Goal: Task Accomplishment & Management: Manage account settings

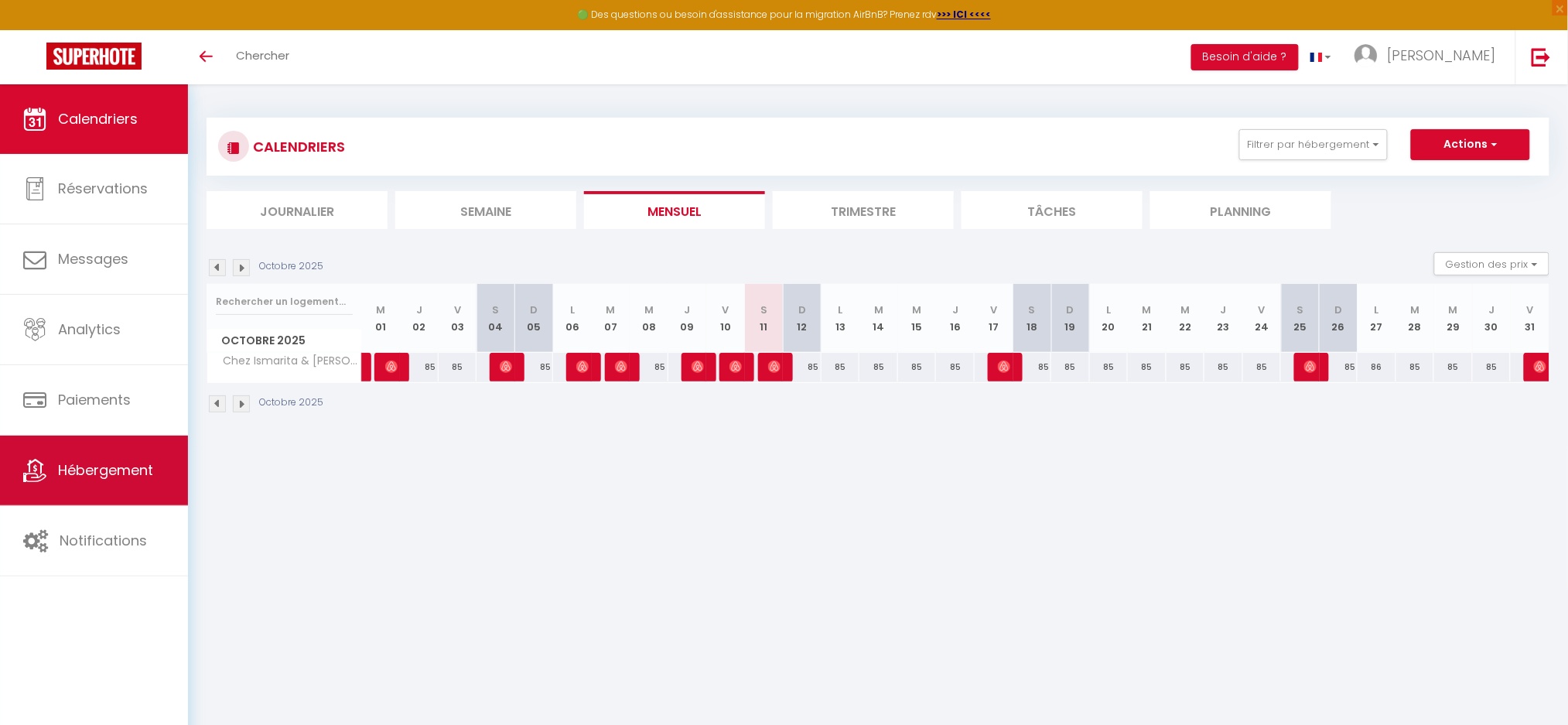
click at [121, 480] on span "Hébergement" at bounding box center [105, 470] width 95 height 19
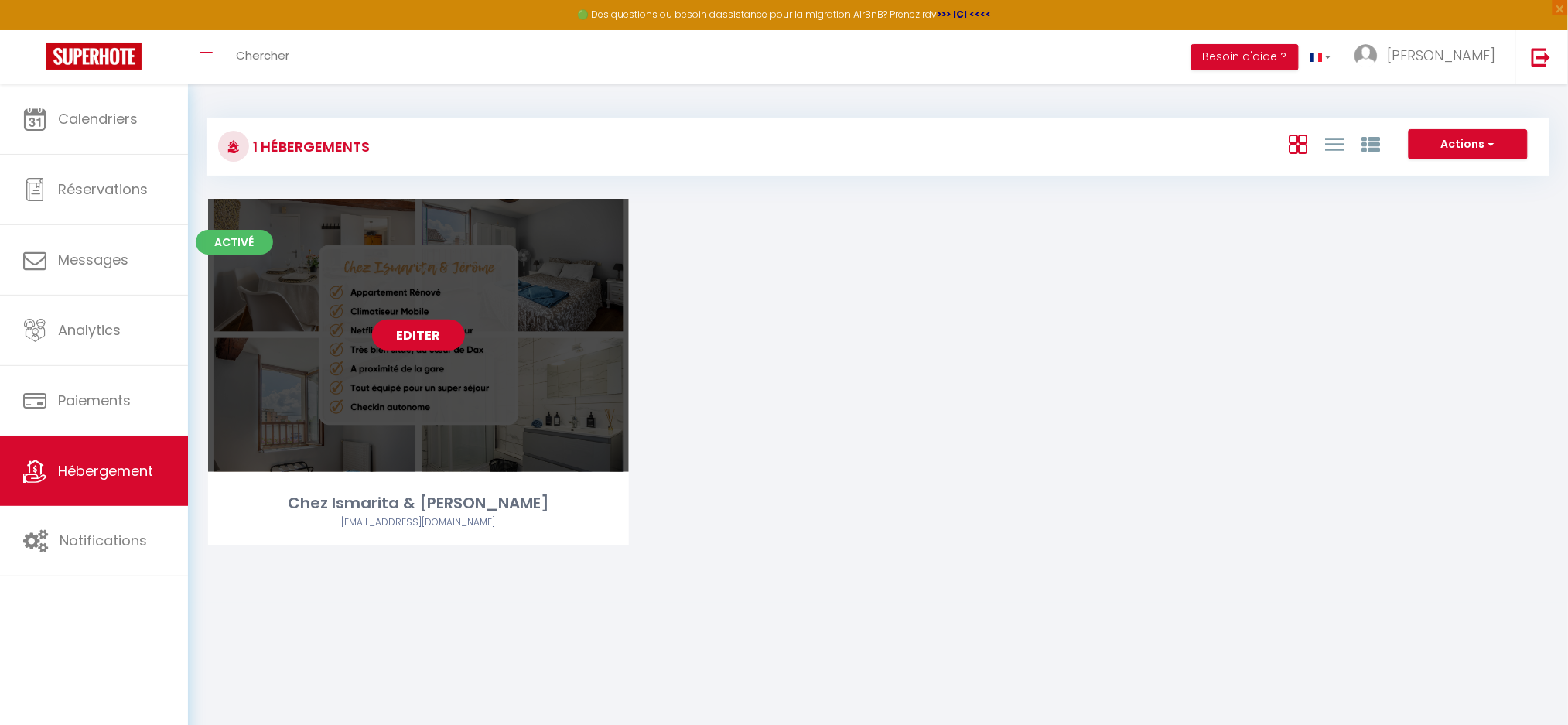
click at [436, 337] on link "Editer" at bounding box center [418, 335] width 93 height 31
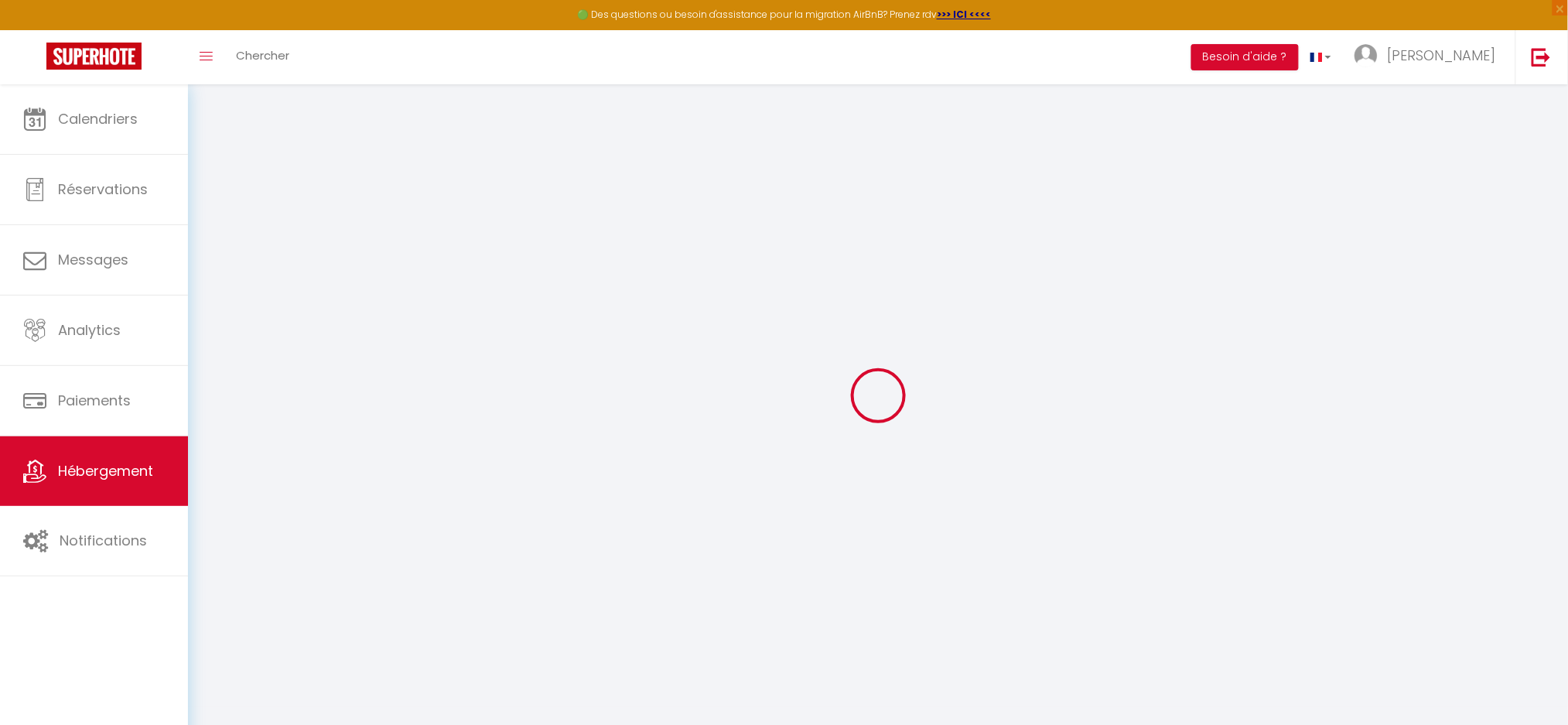
select select "IgloohomeV2"
type input "[EMAIL_ADDRESS][DOMAIN_NAME]"
checkbox input "true"
type input "d955ryRiZV0If2Rl7ZiXsT9mHyhqma79AdqIT8V5"
select select "2"
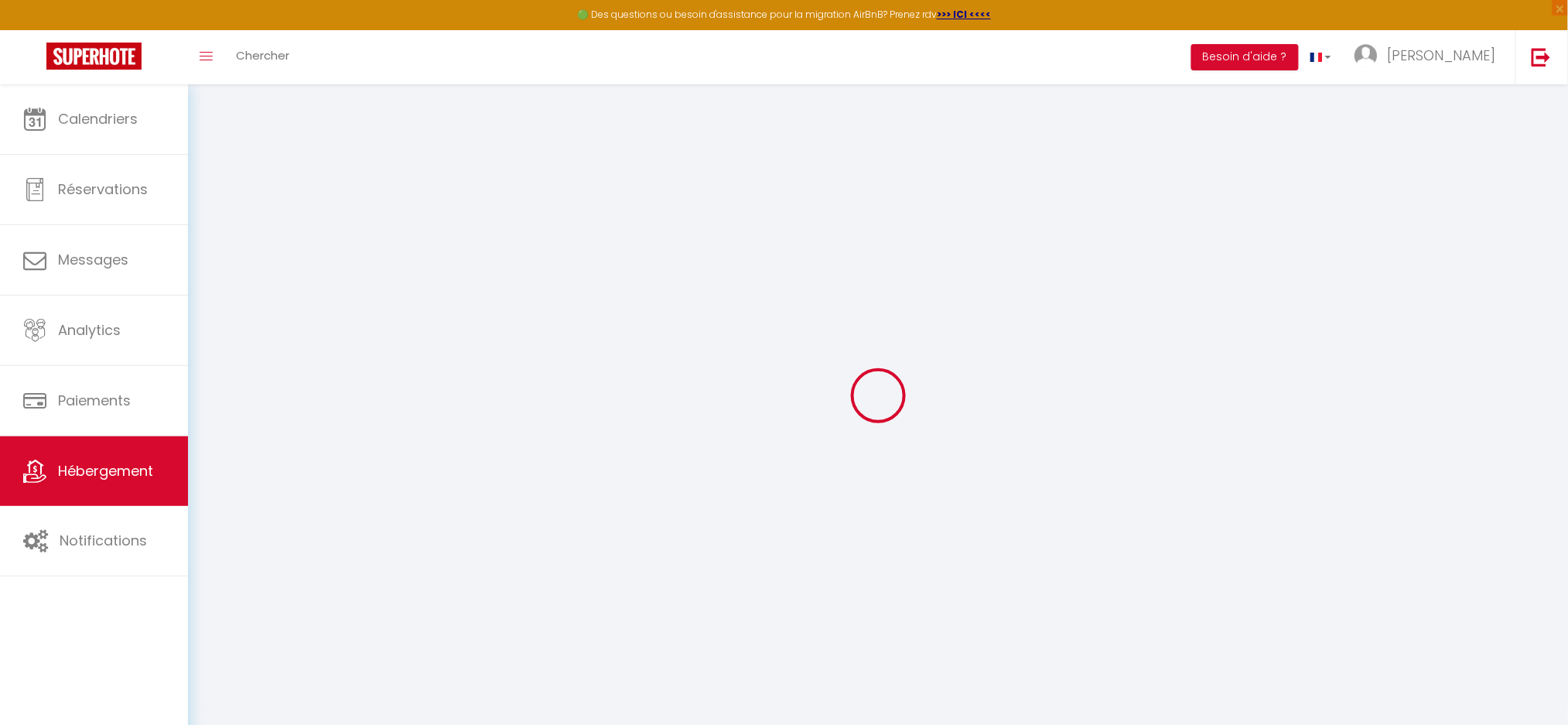
checkbox input "true"
checkbox input "false"
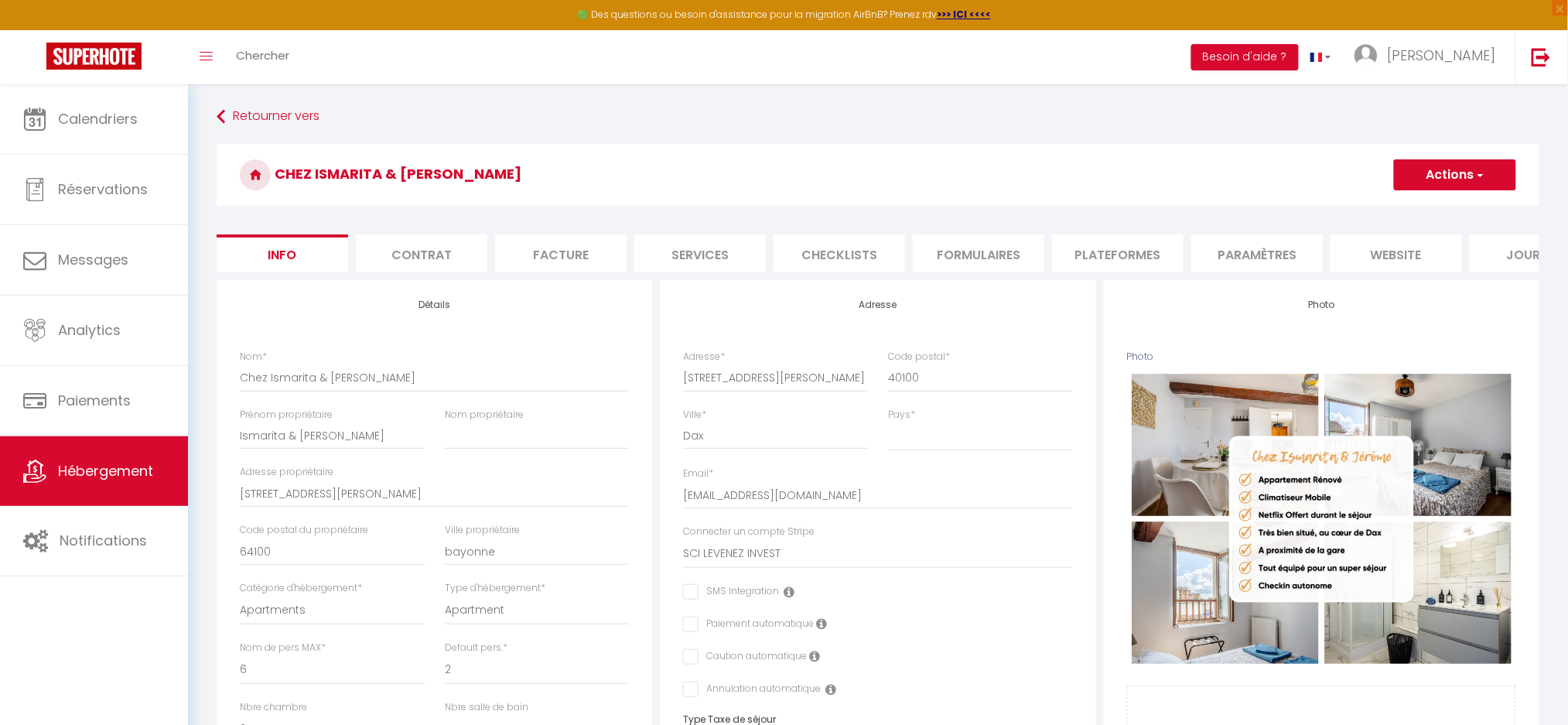
click at [710, 252] on li "Services" at bounding box center [700, 253] width 131 height 38
checkbox input "true"
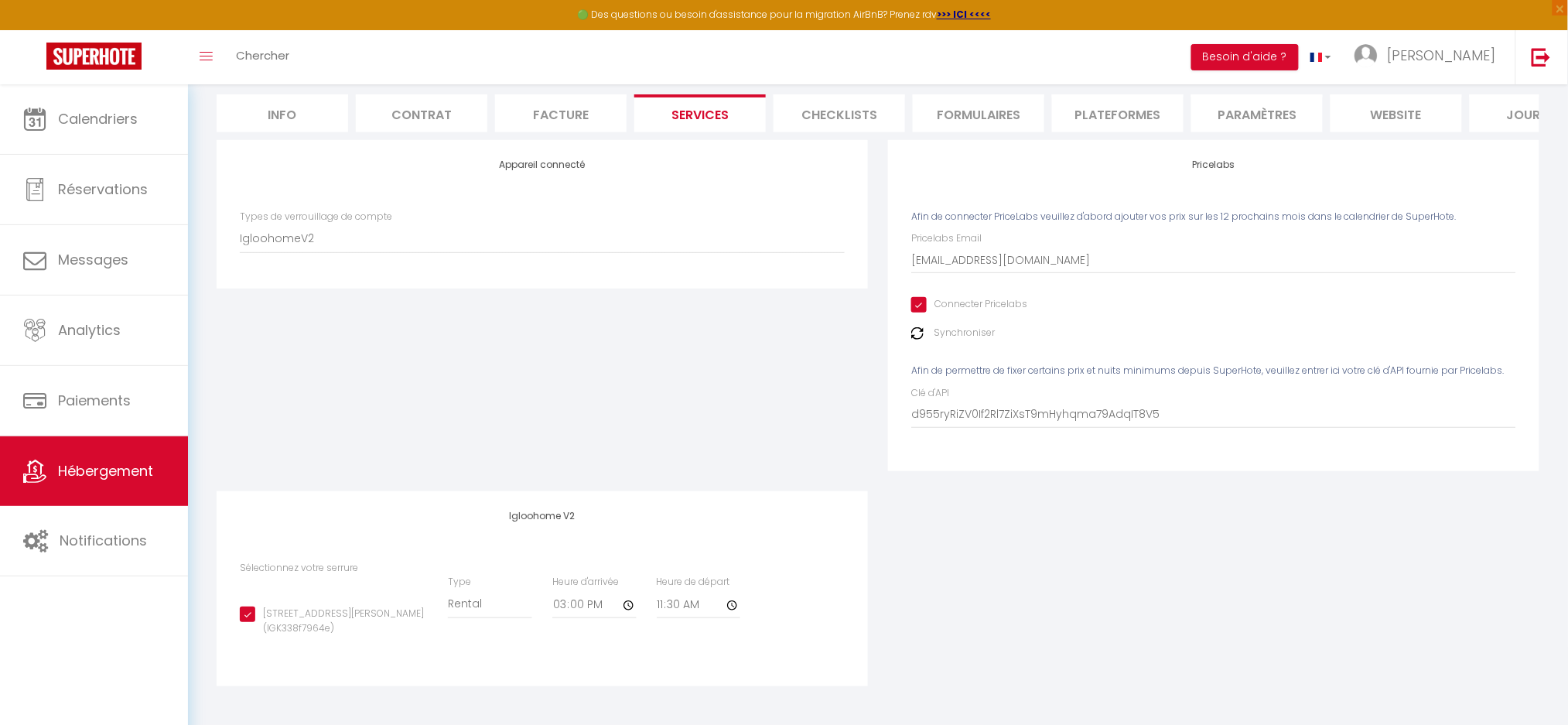
scroll to position [155, 0]
click at [631, 602] on input "15:00" at bounding box center [594, 605] width 84 height 28
type input "14:00"
checkbox input "true"
type input "13:00"
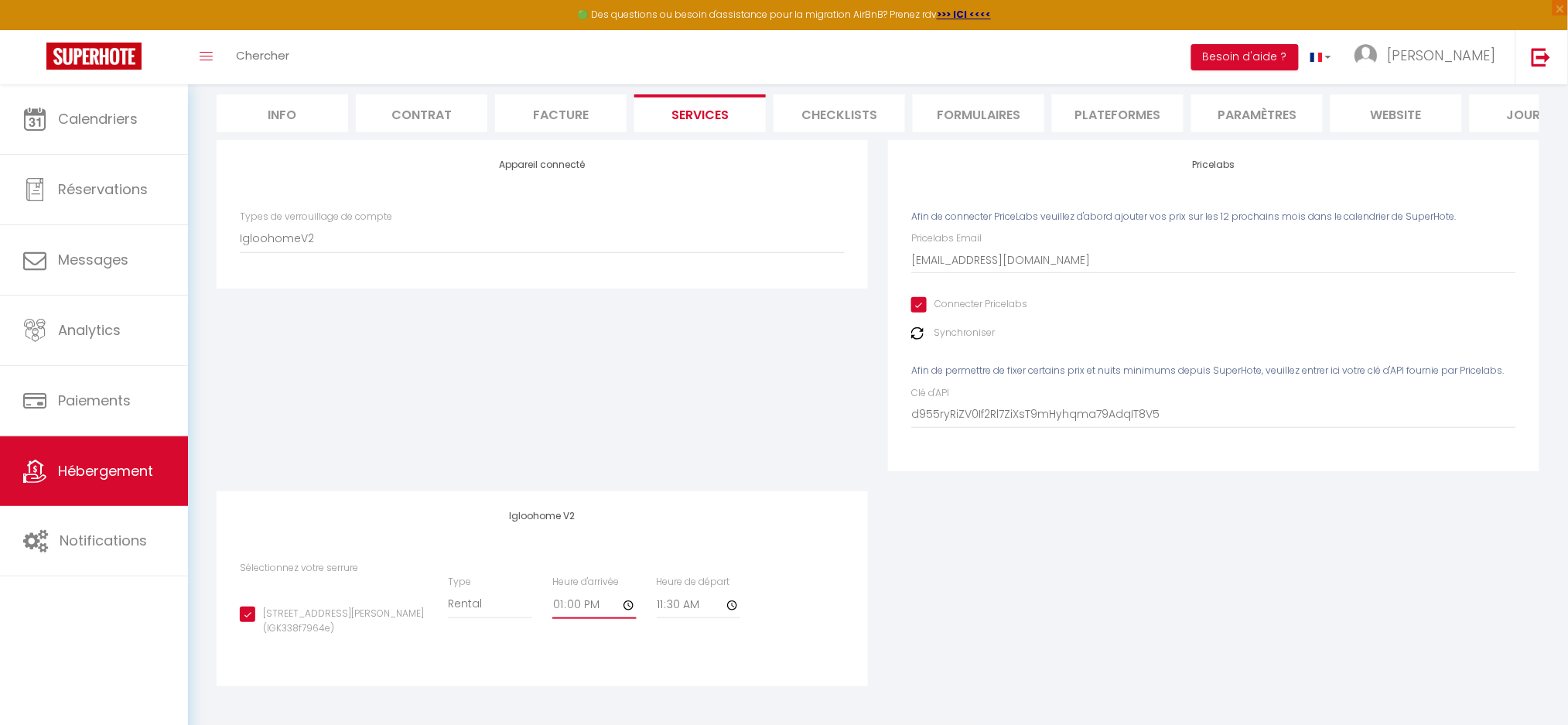
checkbox input "true"
type input "12:00"
checkbox input "true"
type input "14:00"
checkbox input "true"
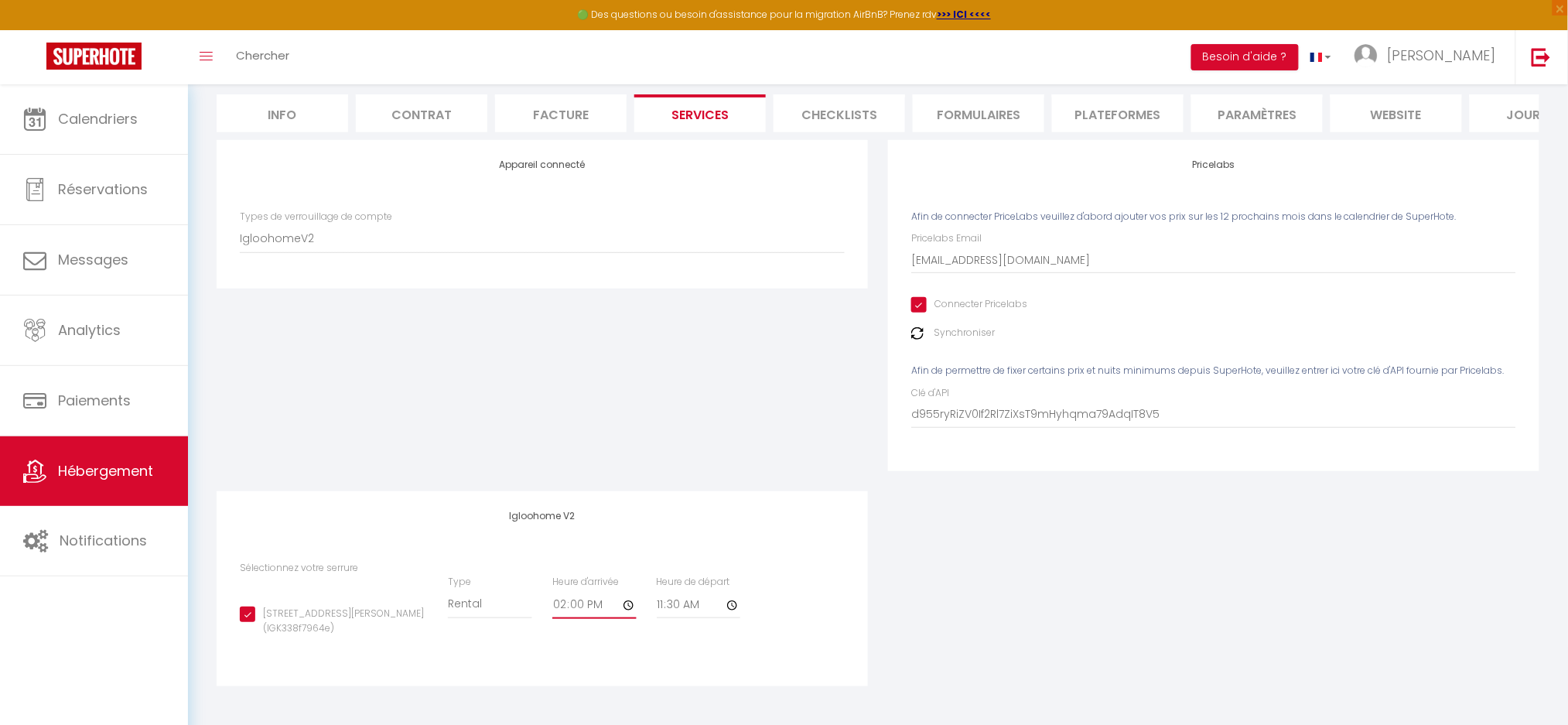
type input "14:01"
checkbox input "true"
type input "14:02"
checkbox input "true"
type input "14:03"
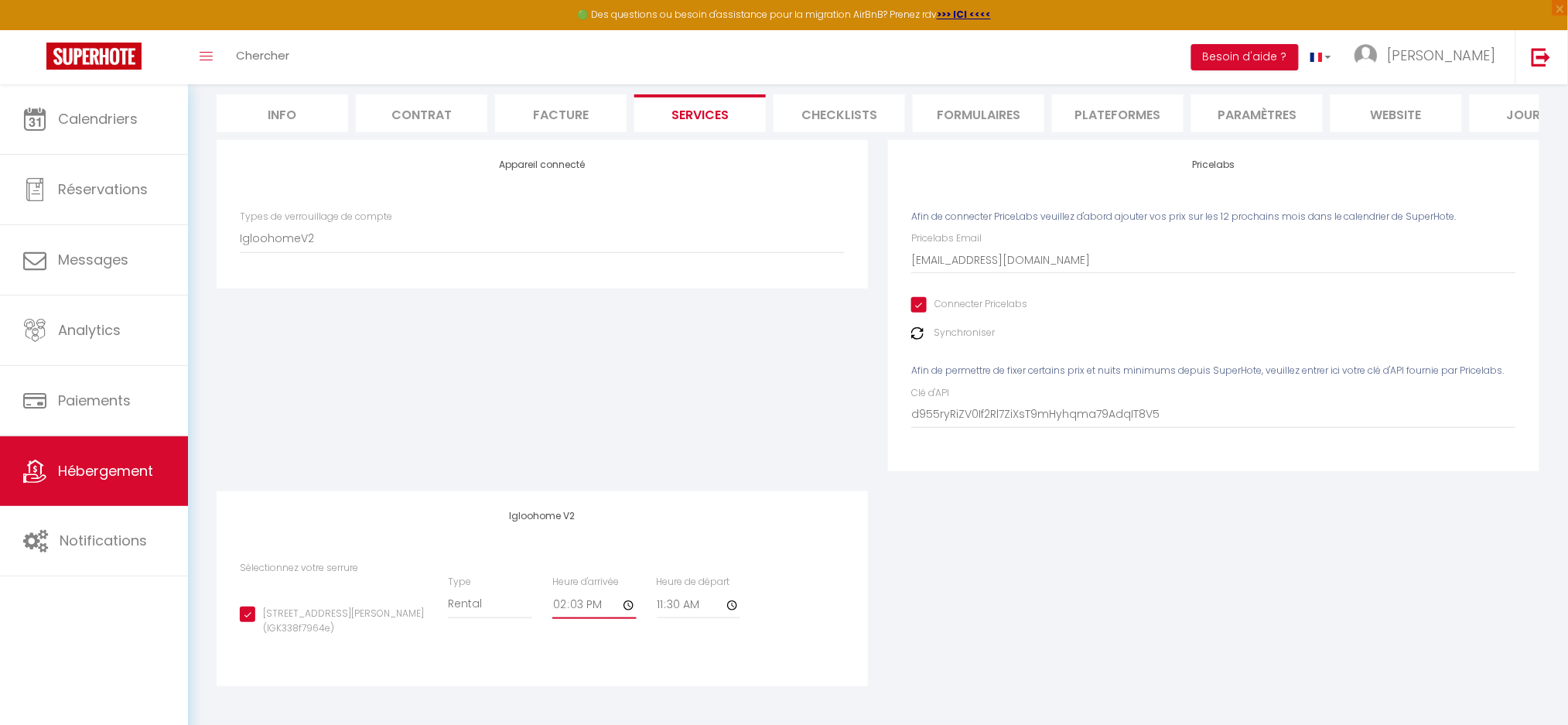
checkbox input "true"
type input "14:04"
checkbox input "true"
type input "14:05"
checkbox input "true"
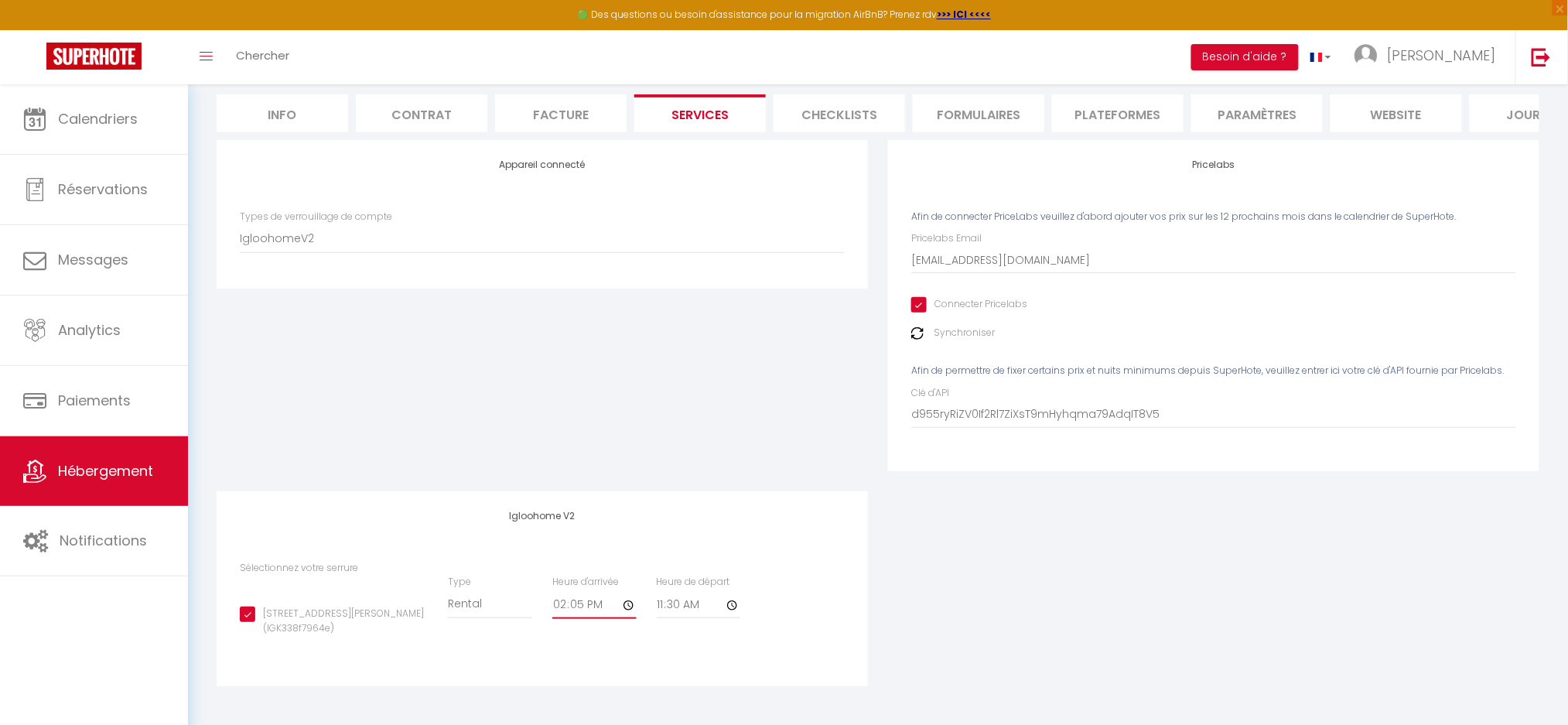
type input "14:06"
checkbox input "true"
type input "14:07"
checkbox input "true"
type input "14:08"
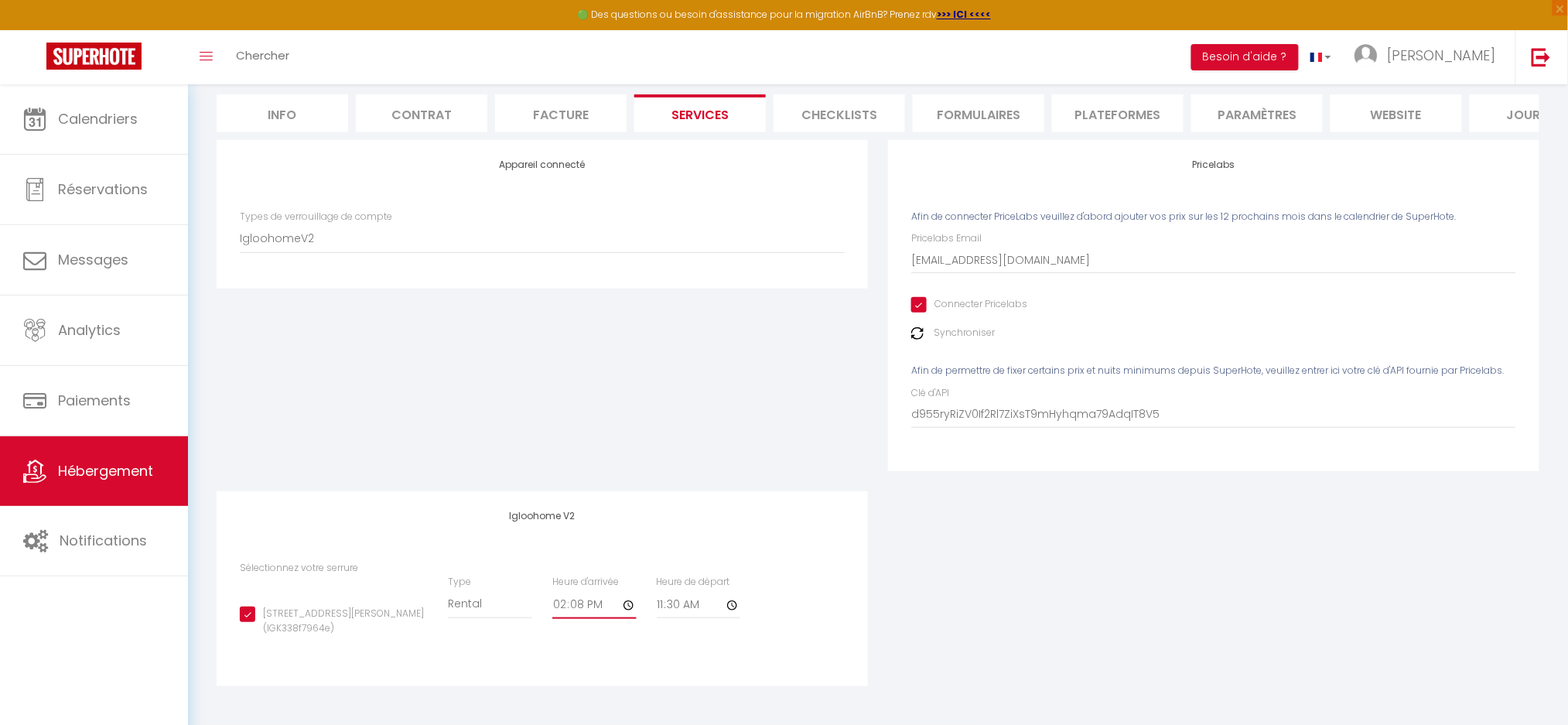
checkbox input "true"
type input "14:09"
checkbox input "true"
type input "14:10"
checkbox input "true"
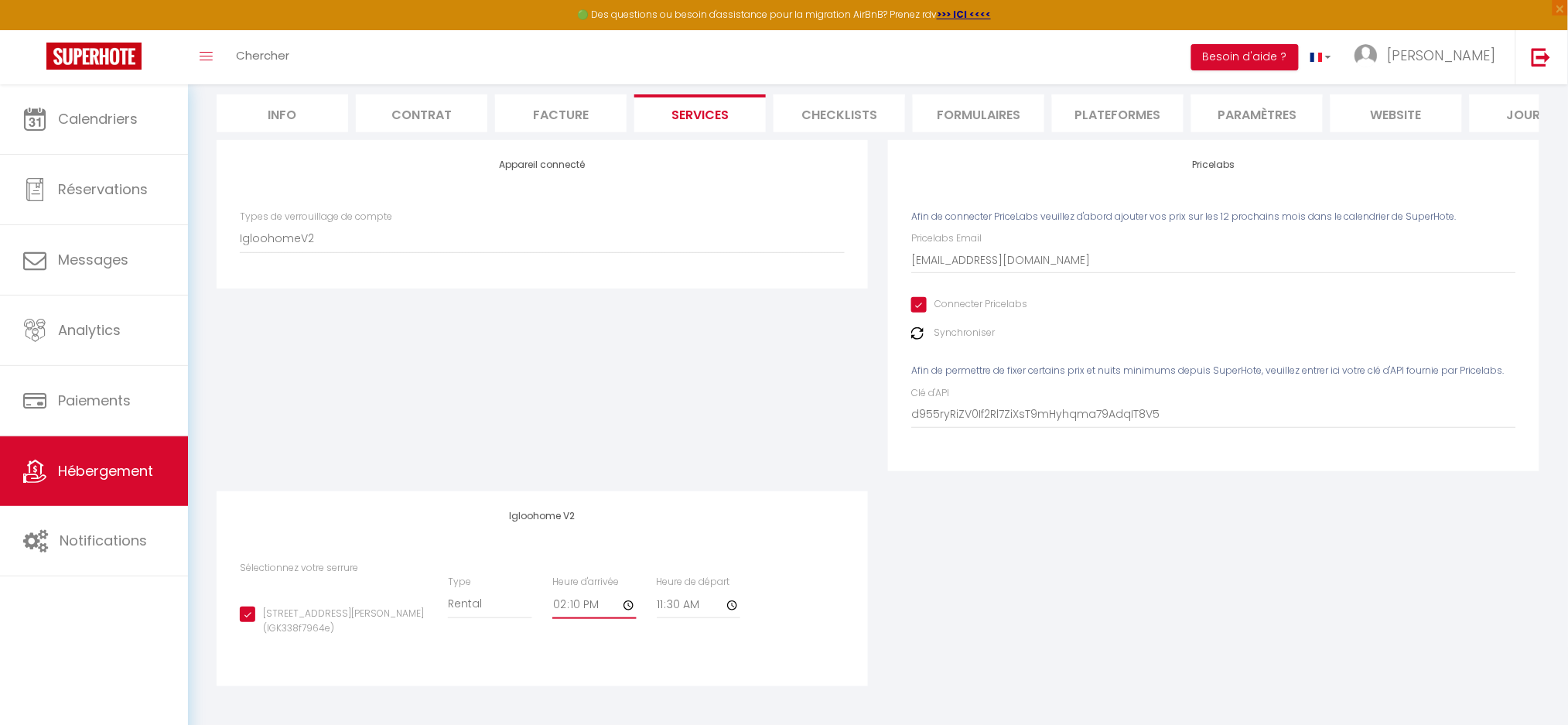
type input "14:11"
checkbox input "true"
type input "14:12"
checkbox input "true"
type input "14:13"
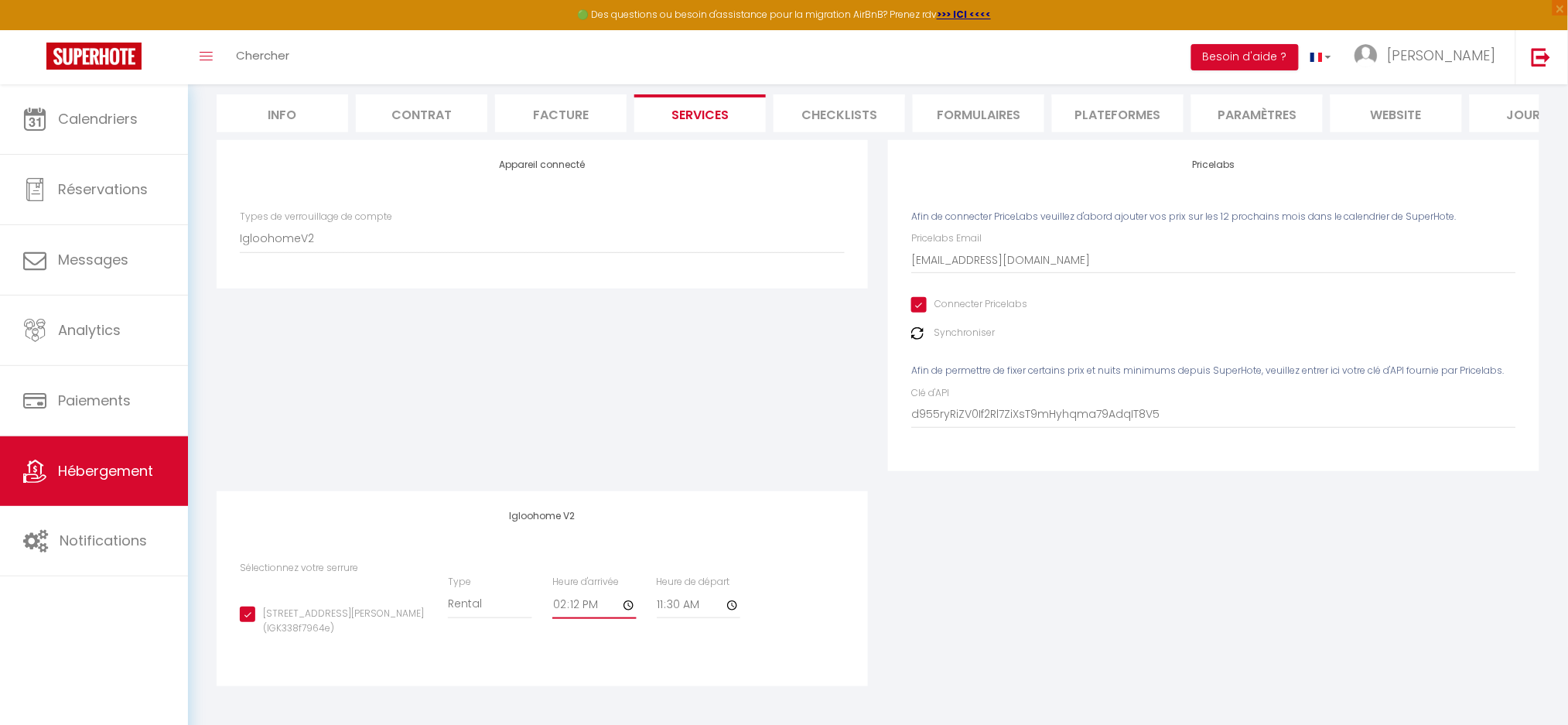
checkbox input "true"
type input "14:14"
checkbox input "true"
type input "14:15"
checkbox input "true"
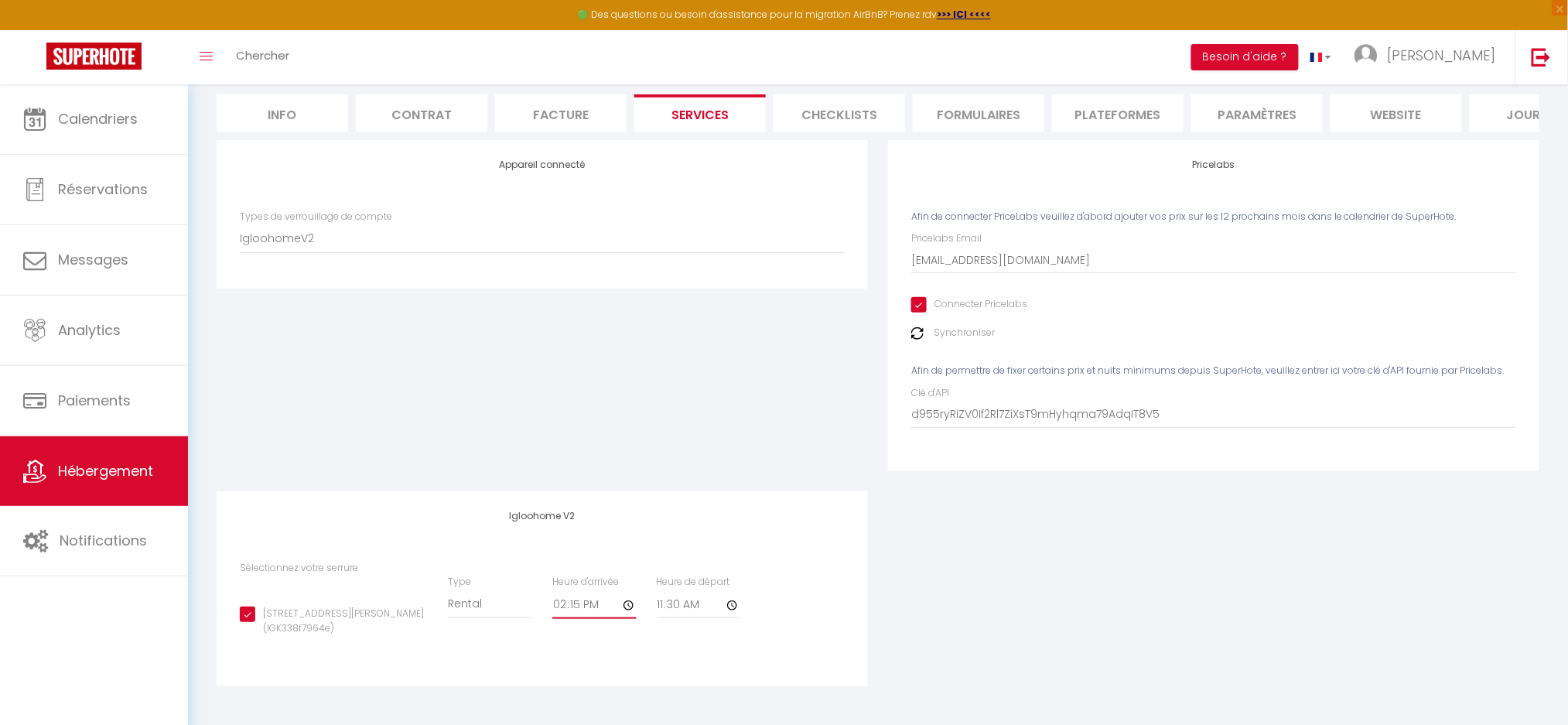
type input "14:16"
checkbox input "true"
type input "14:17"
checkbox input "true"
type input "14:18"
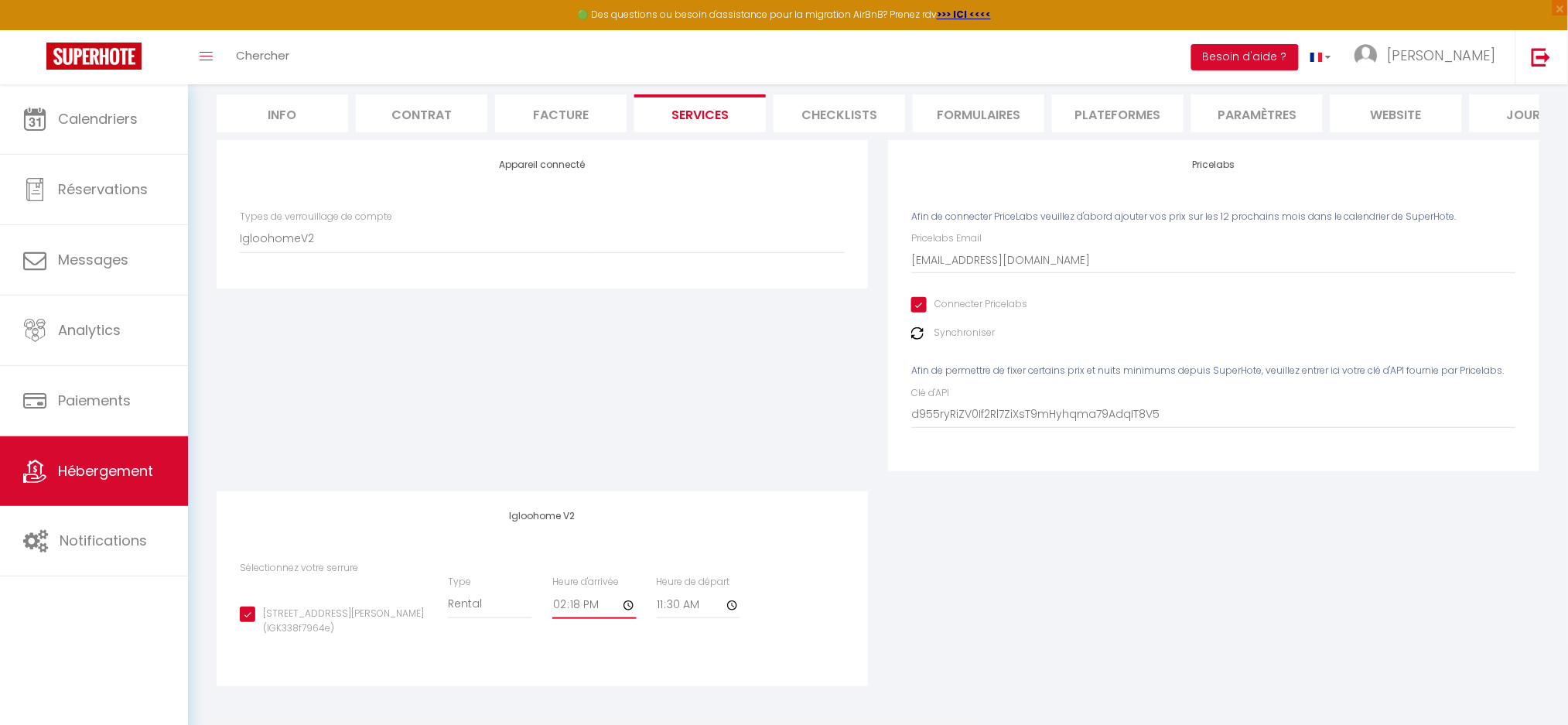
checkbox input "true"
type input "14:19"
checkbox input "true"
type input "14:20"
checkbox input "true"
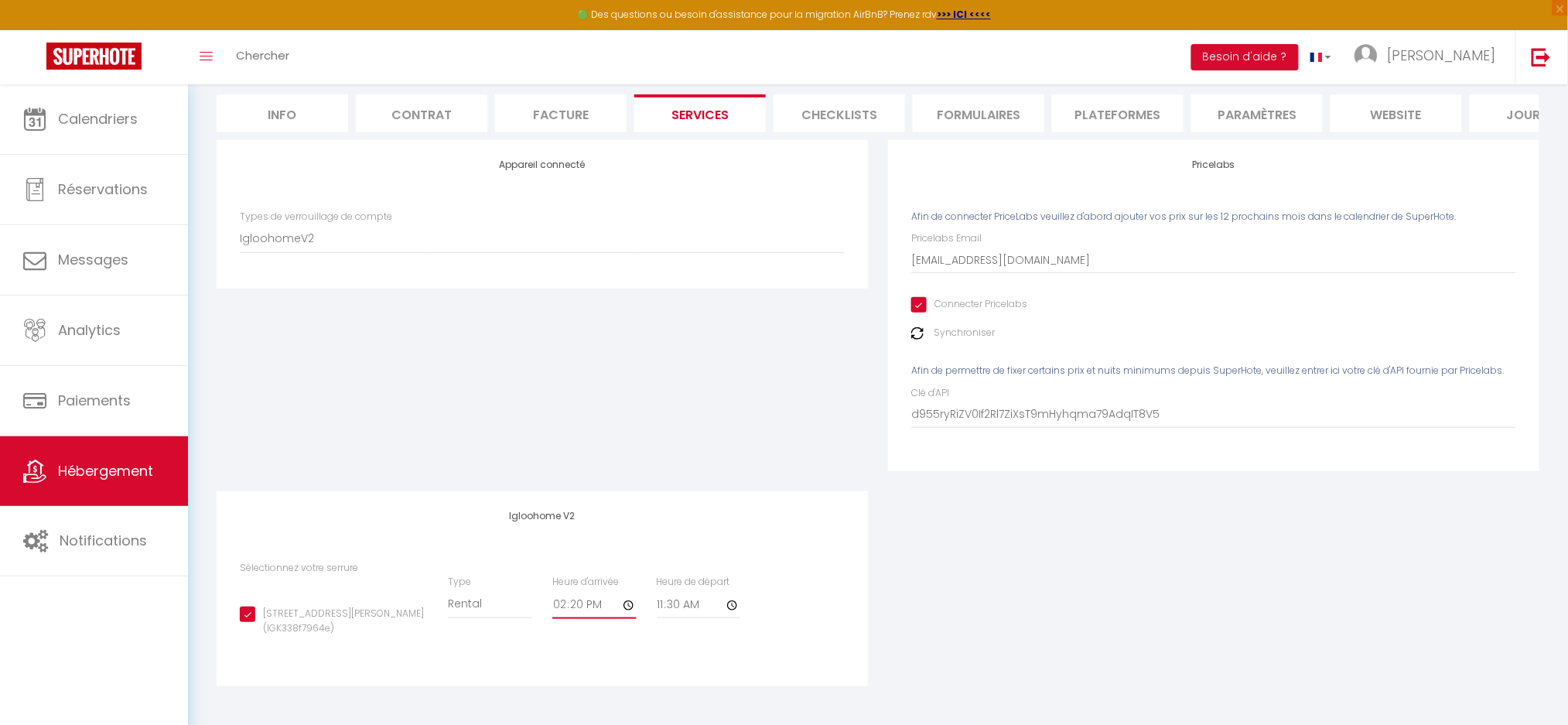
type input "14:21"
checkbox input "true"
type input "14:22"
checkbox input "true"
type input "14:23"
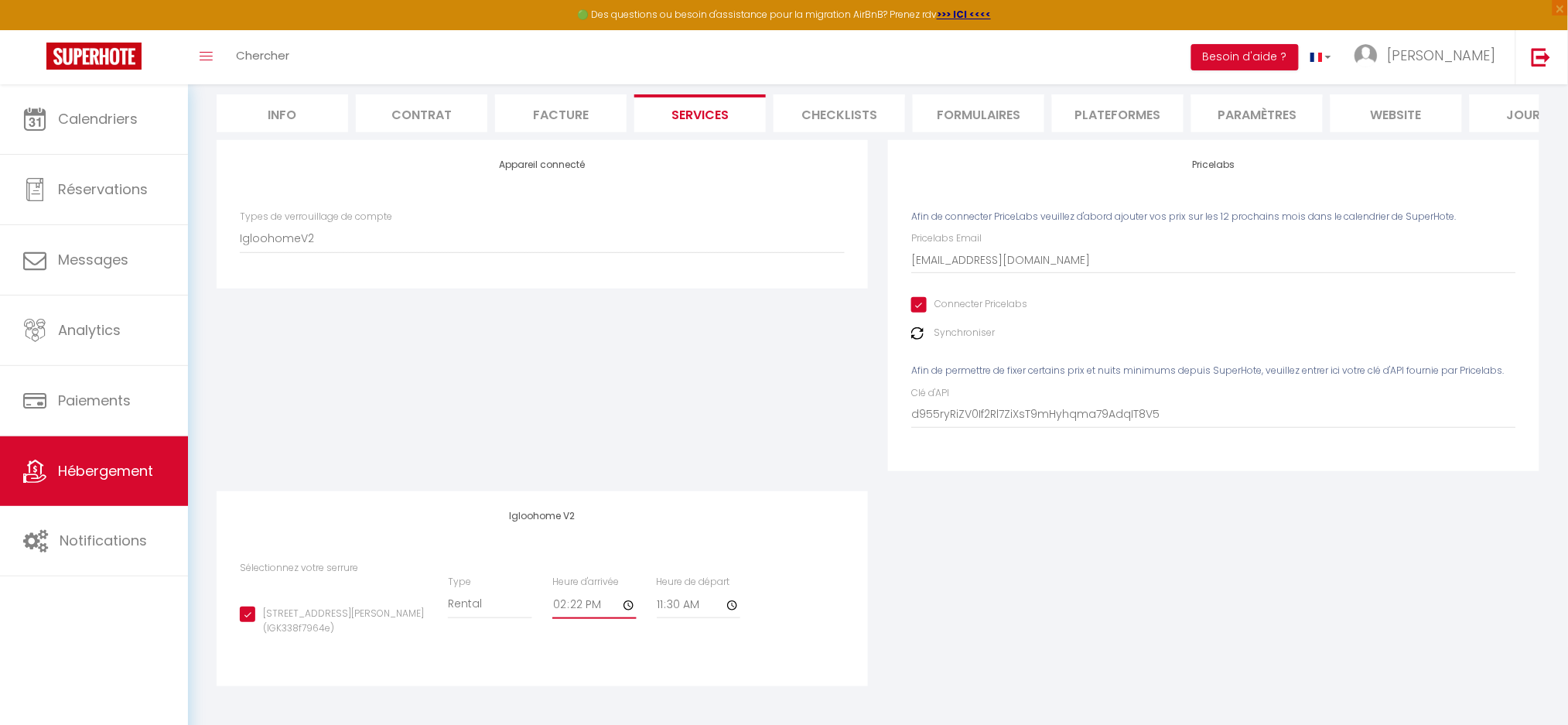
checkbox input "true"
type input "14:24"
checkbox input "true"
type input "14:25"
checkbox input "true"
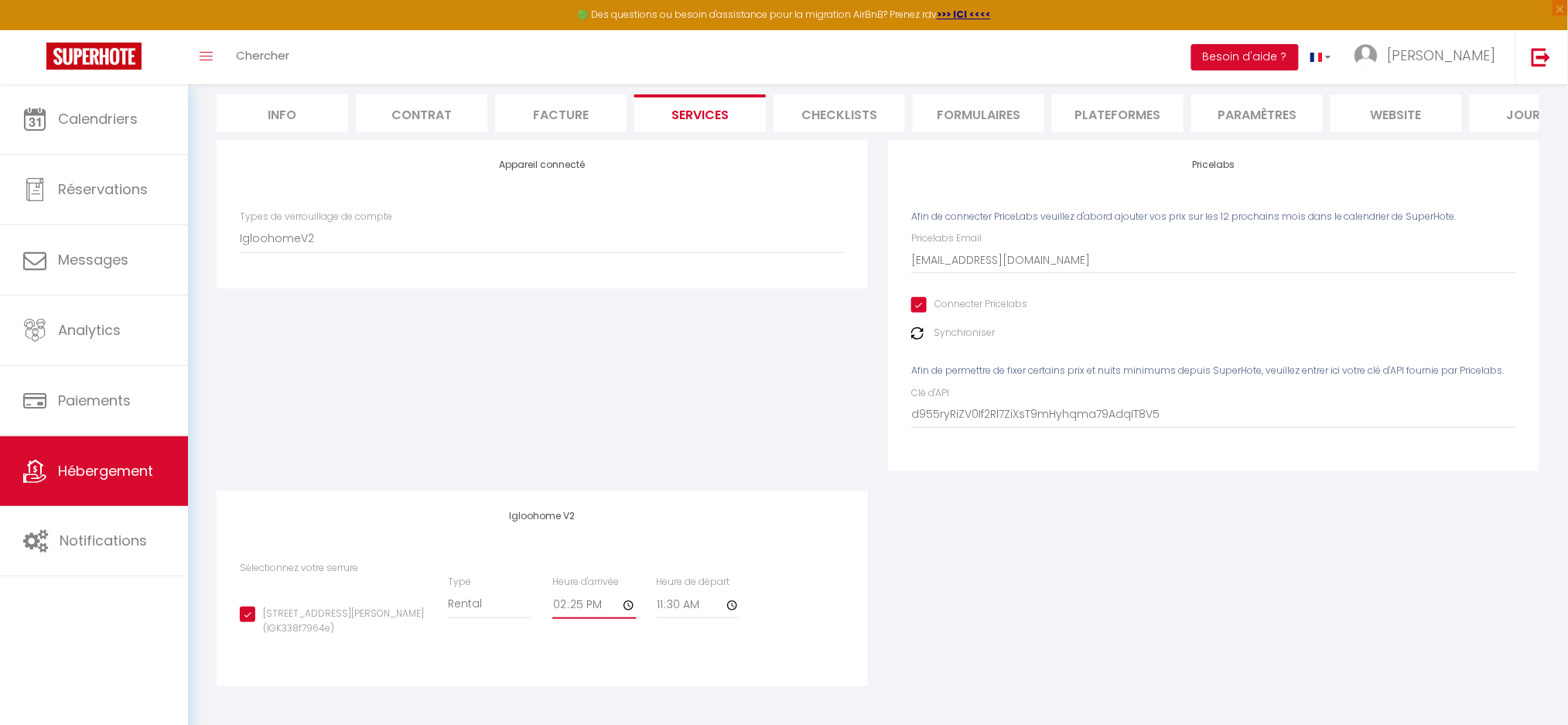
type input "14:26"
checkbox input "true"
type input "14:27"
checkbox input "true"
type input "14:28"
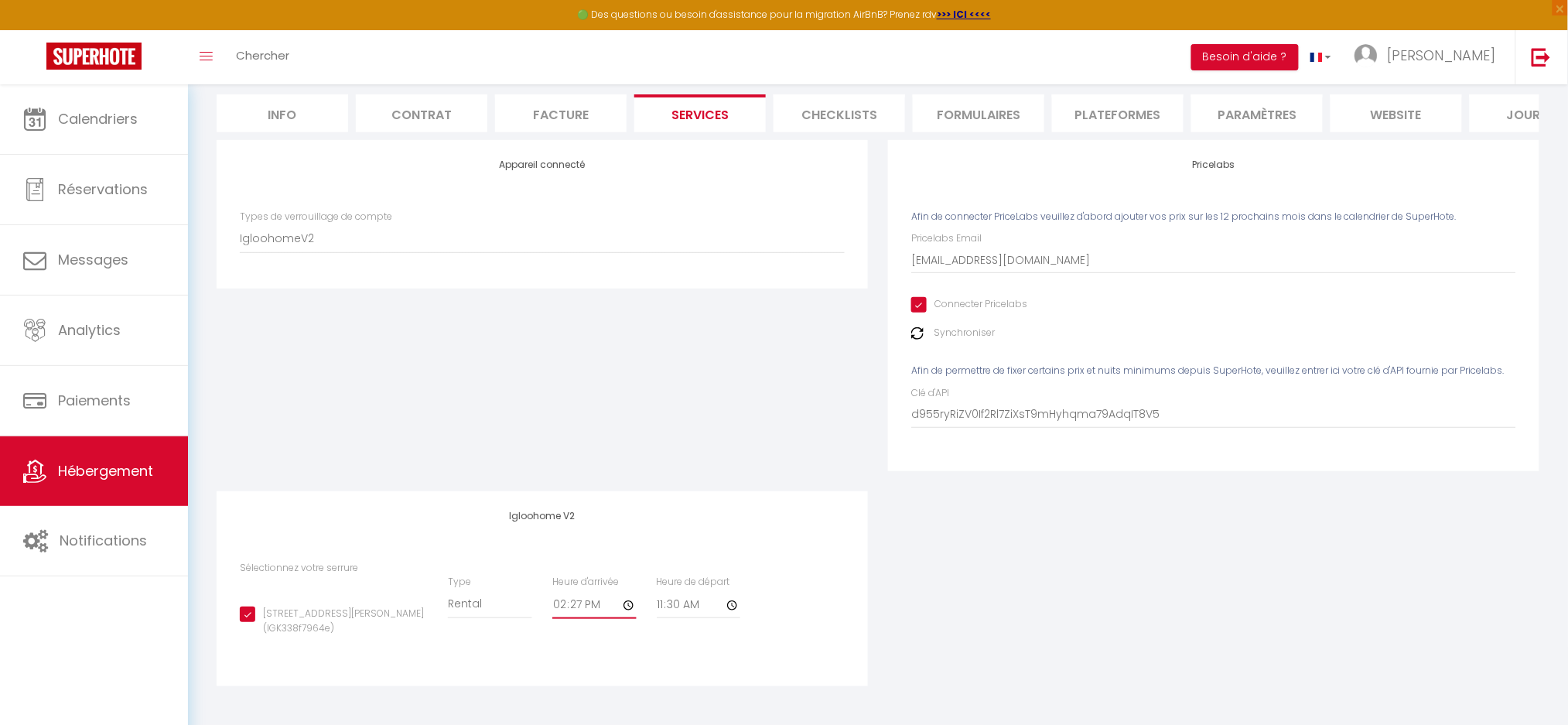
checkbox input "true"
type input "14:29"
checkbox input "true"
type input "14:30"
checkbox input "true"
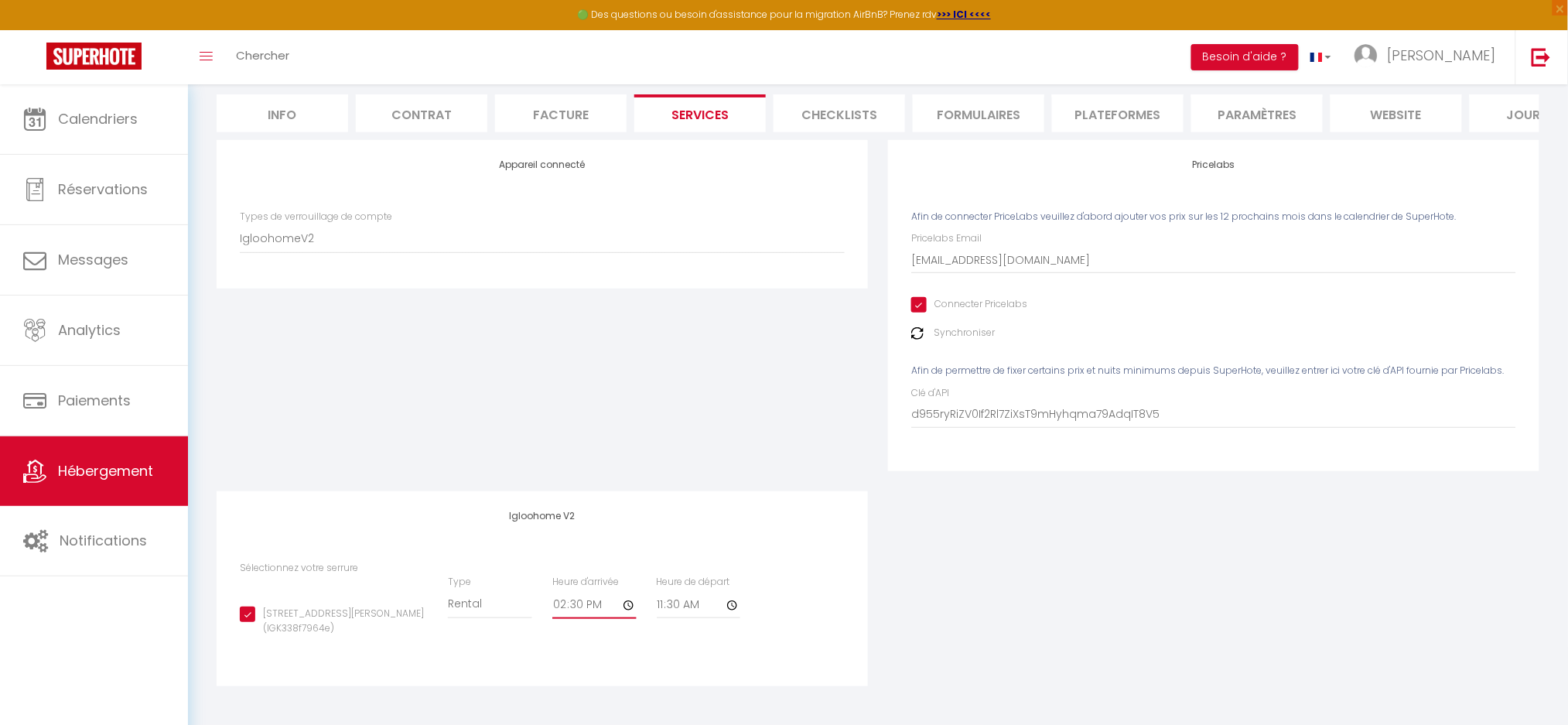
type input "14:31"
checkbox input "true"
type input "14:32"
checkbox input "true"
type input "14:33"
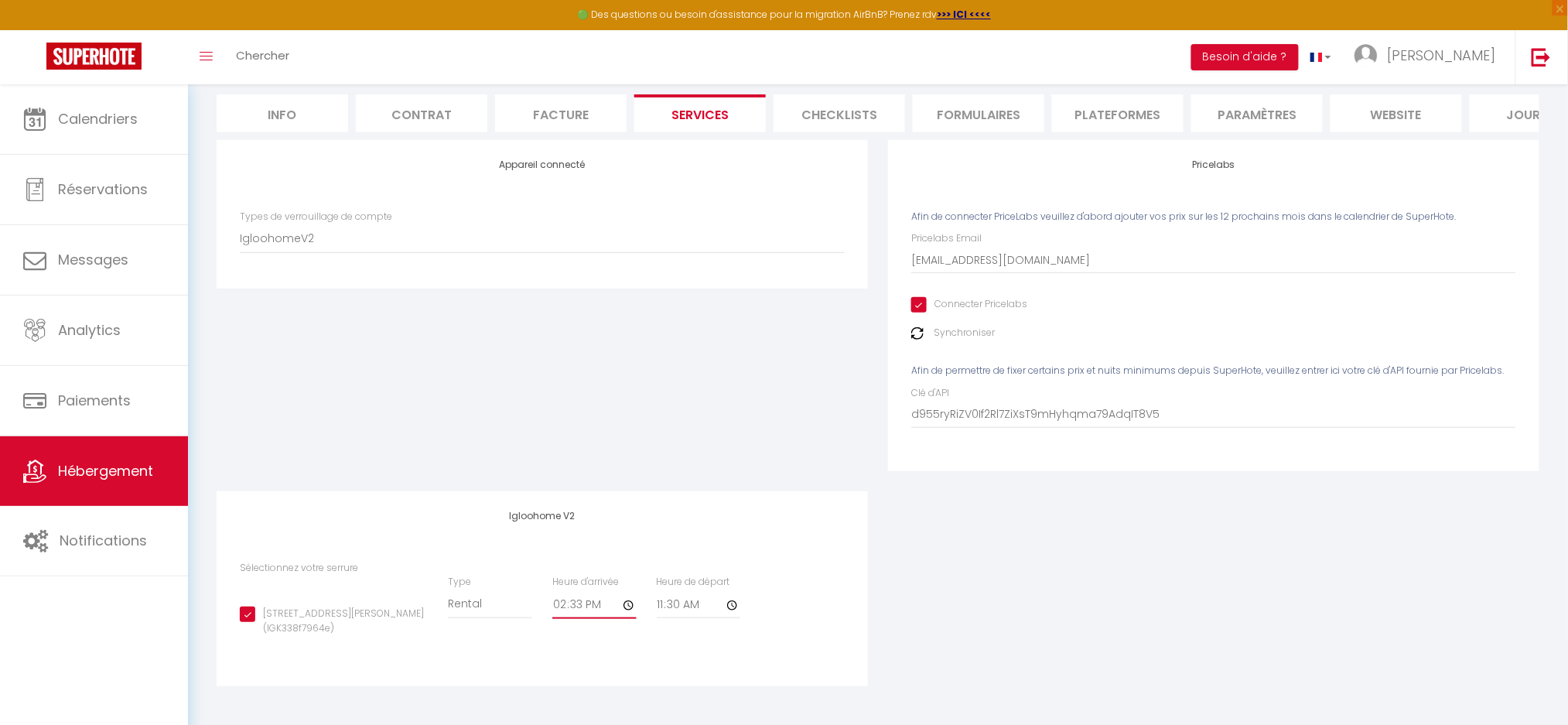
checkbox input "true"
type input "14:34"
checkbox input "true"
type input "14:35"
checkbox input "true"
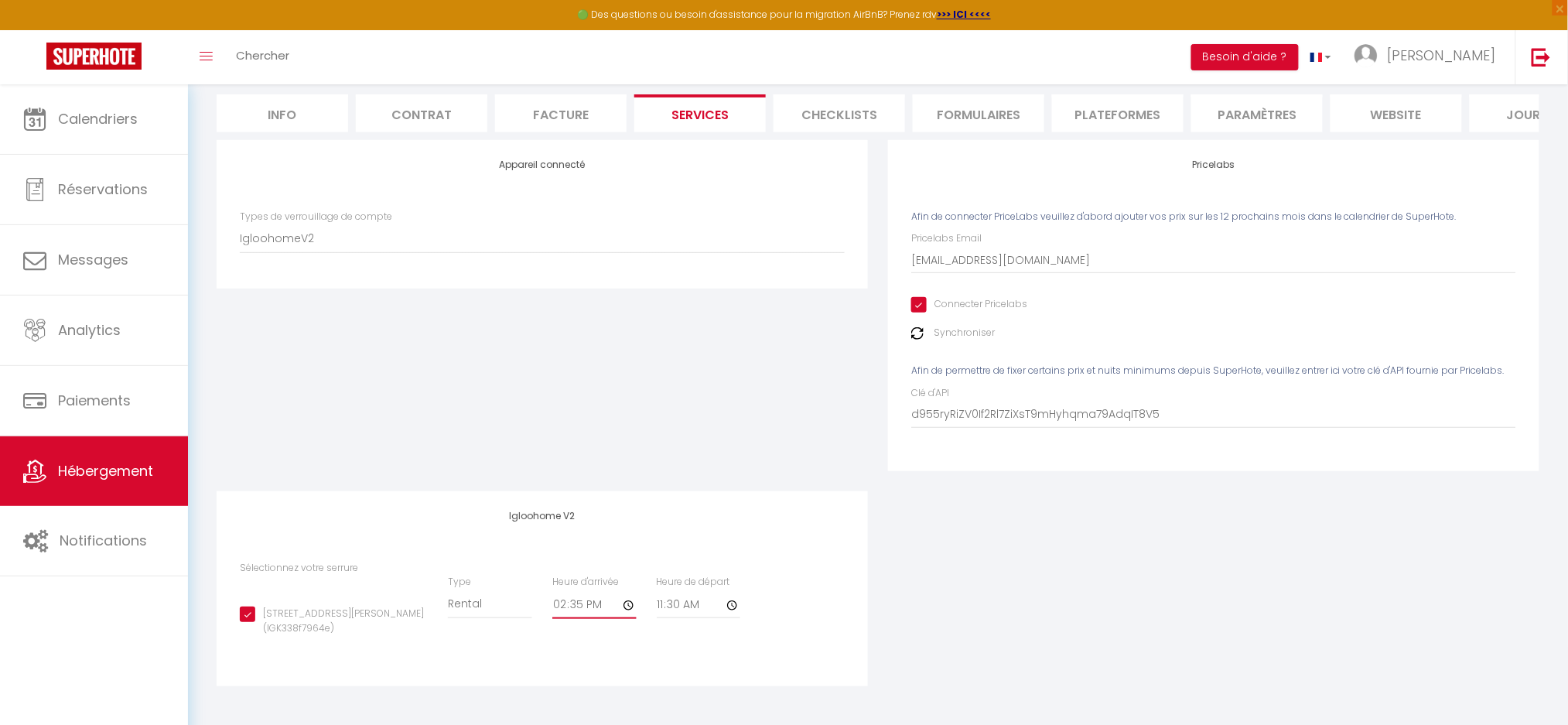
type input "14:36"
checkbox input "true"
type input "14:37"
checkbox input "true"
type input "14:38"
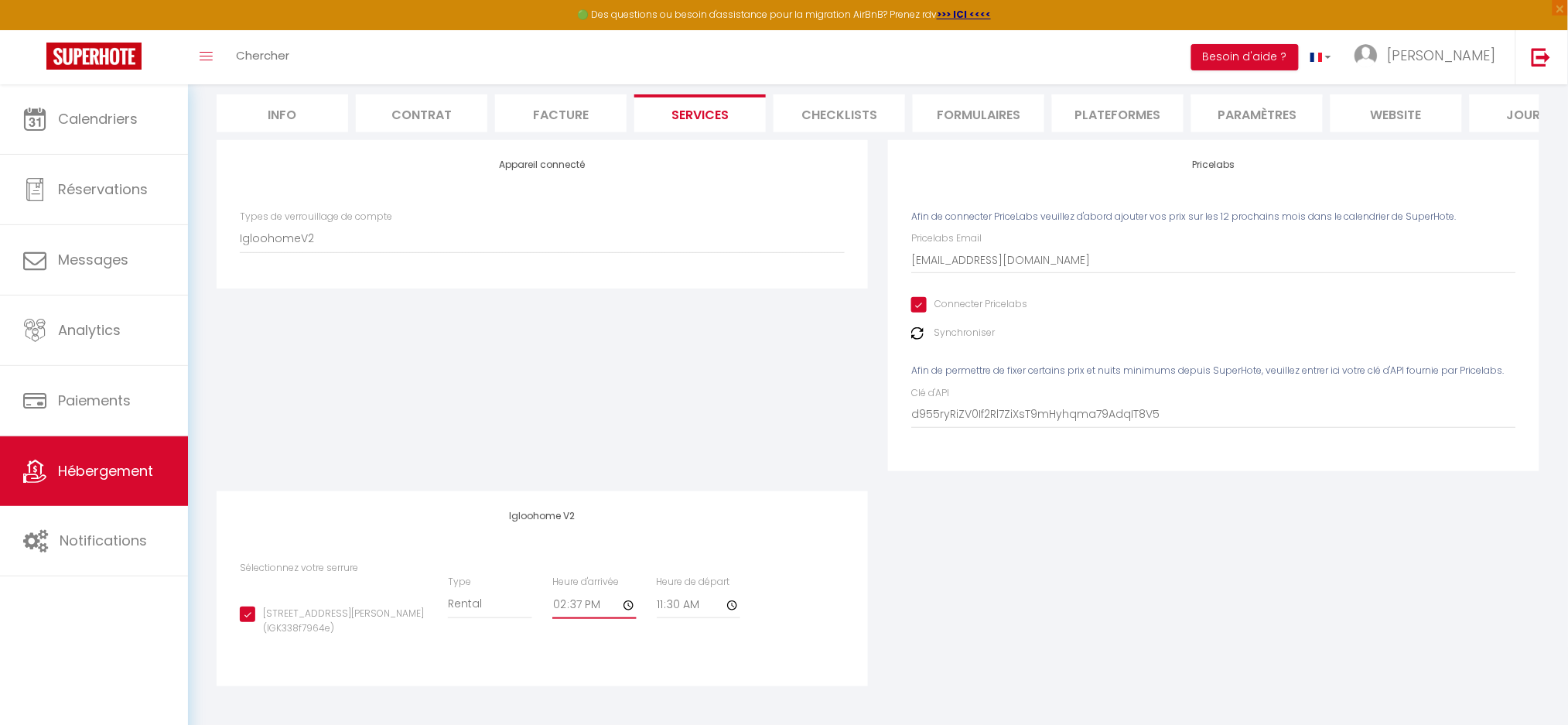
checkbox input "true"
type input "14:39"
checkbox input "true"
type input "14:40"
checkbox input "true"
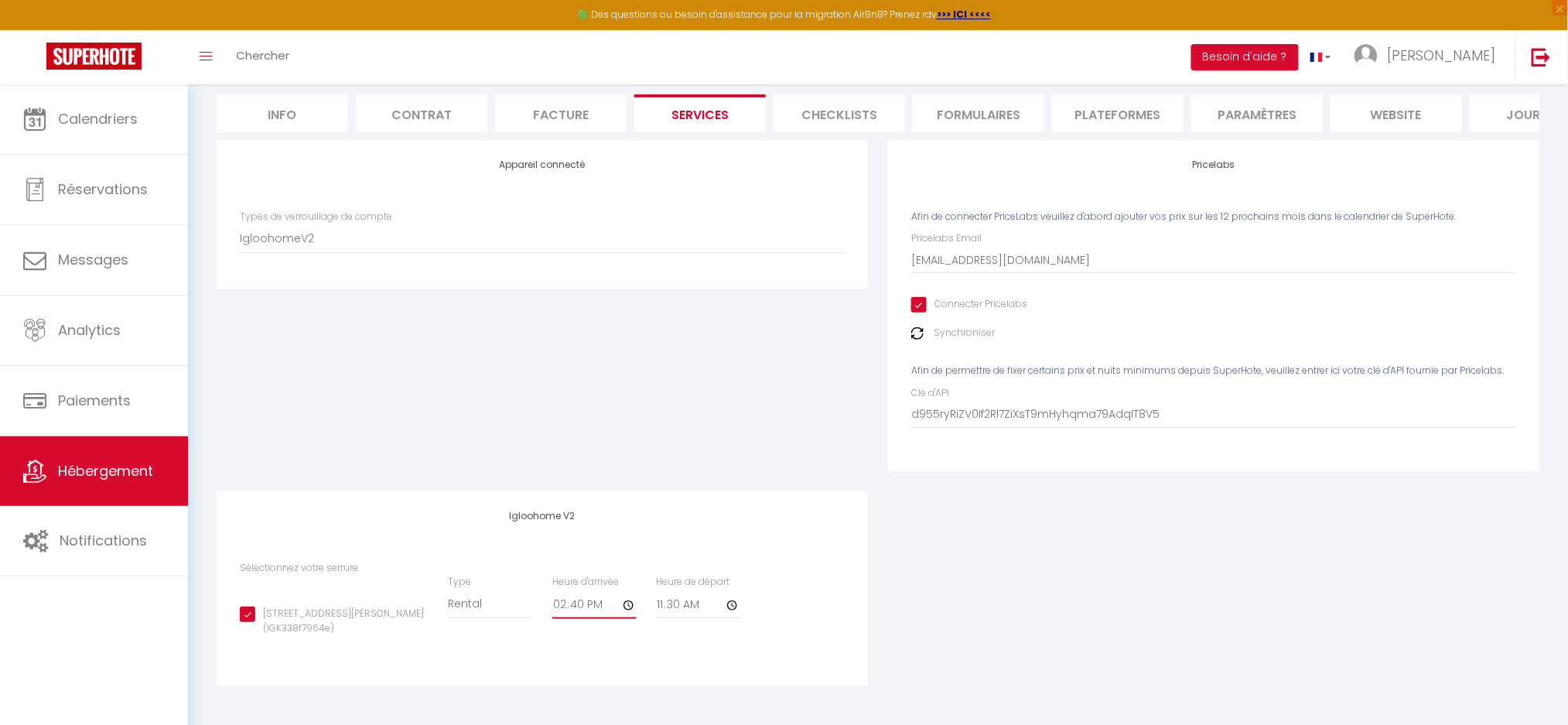
type input "14:41"
checkbox input "true"
type input "14:42"
checkbox input "true"
type input "14:40"
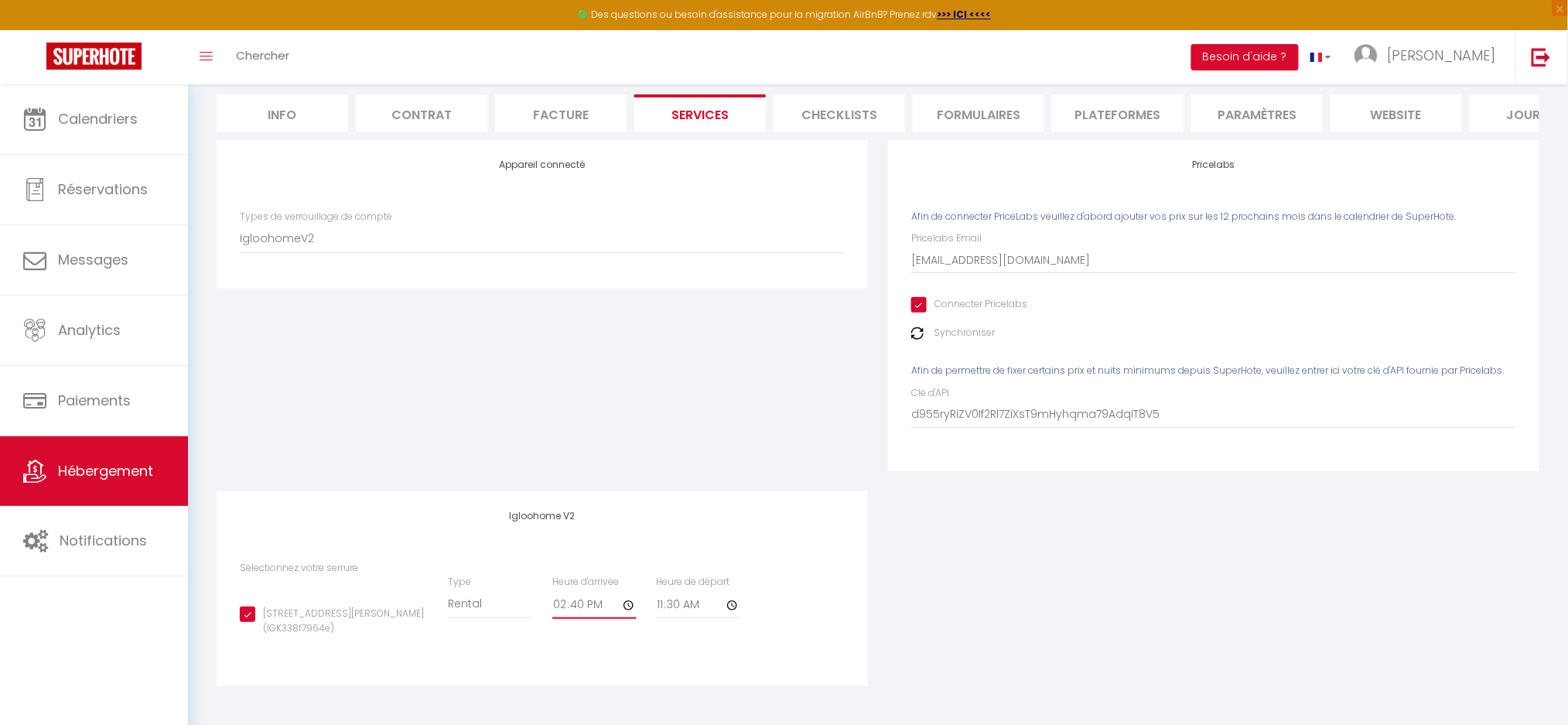
checkbox input "true"
type input "14:40"
click at [690, 609] on input "11:30" at bounding box center [699, 605] width 84 height 28
click at [736, 606] on input "11:30" at bounding box center [699, 605] width 84 height 28
type input "12:30"
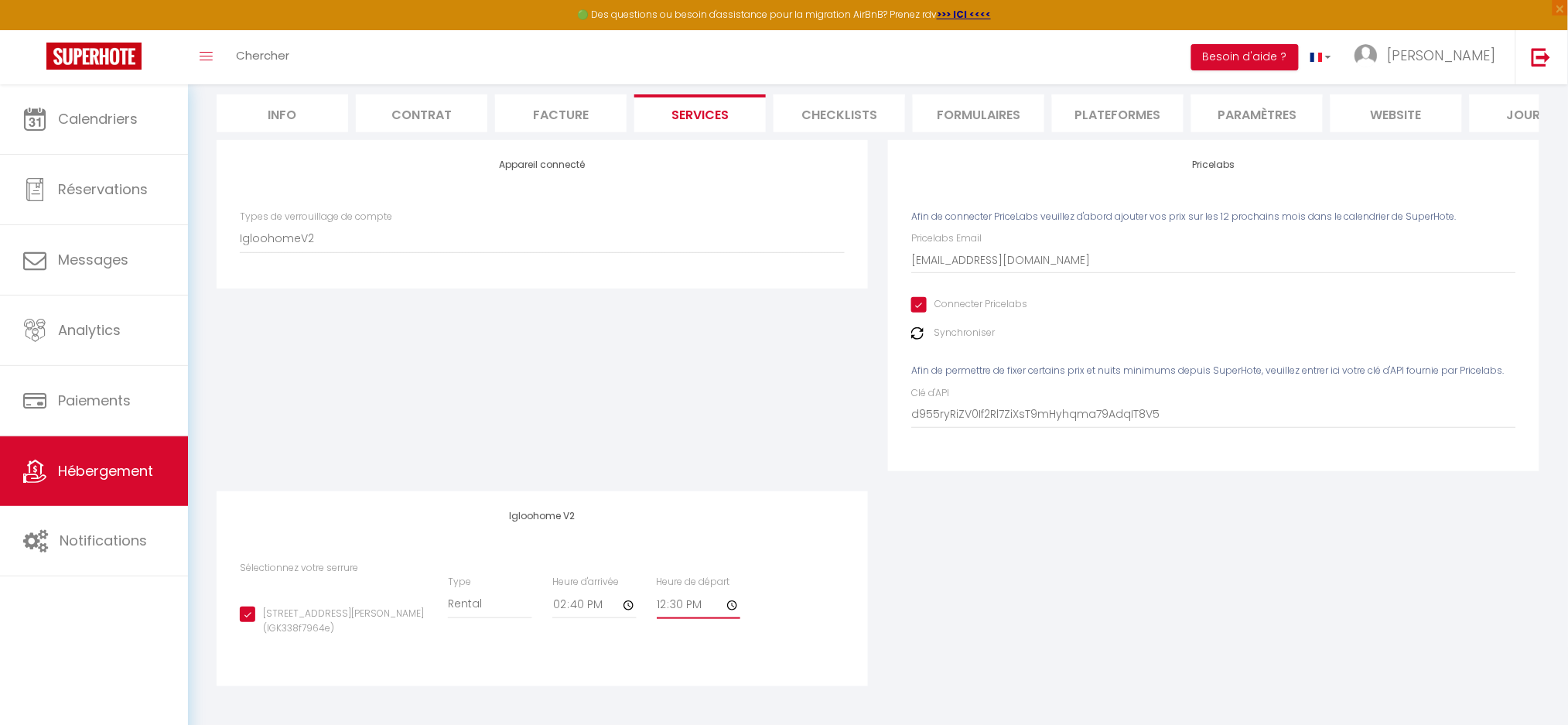
checkbox input "true"
type input "12:29"
checkbox input "true"
type input "12:28"
checkbox input "true"
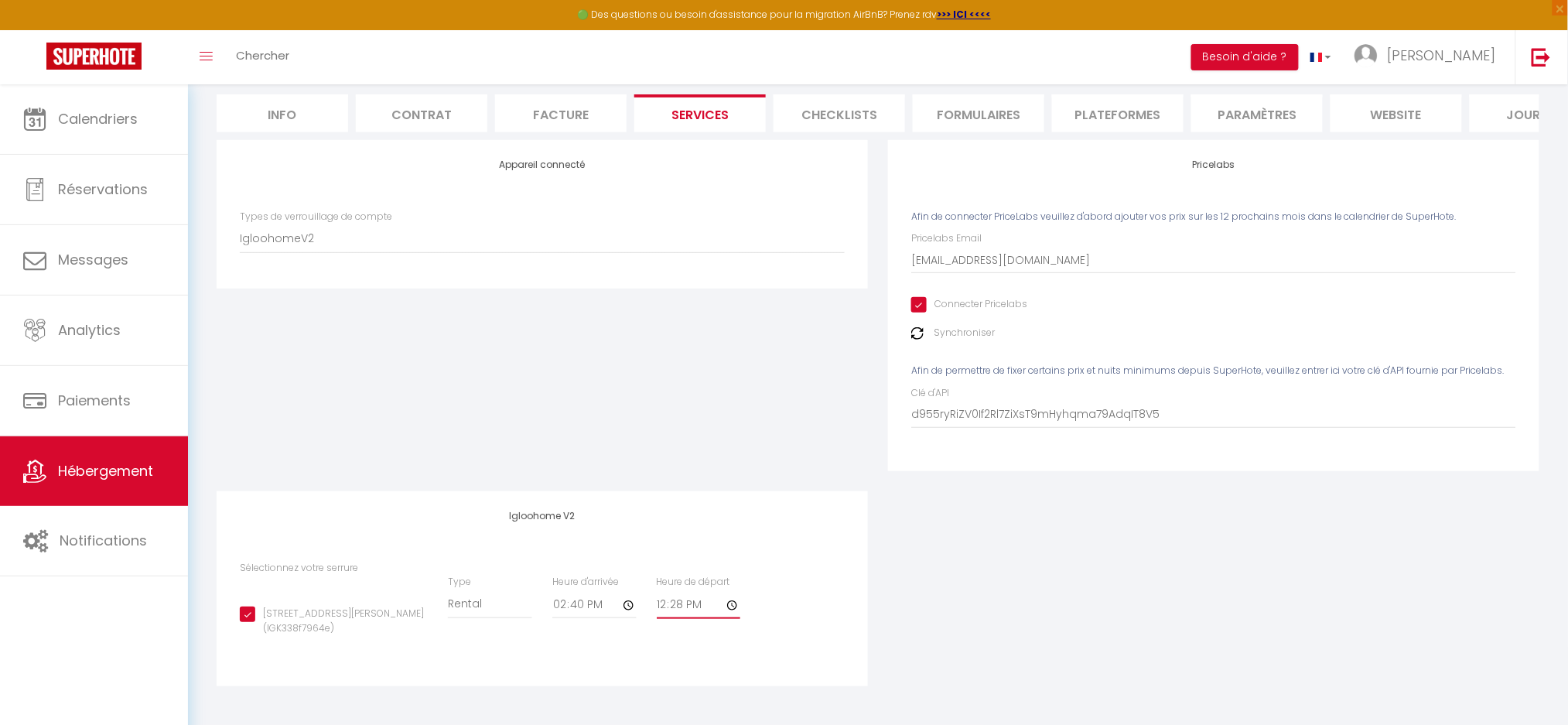
type input "12:27"
checkbox input "true"
type input "12:26"
checkbox input "true"
type input "12:25"
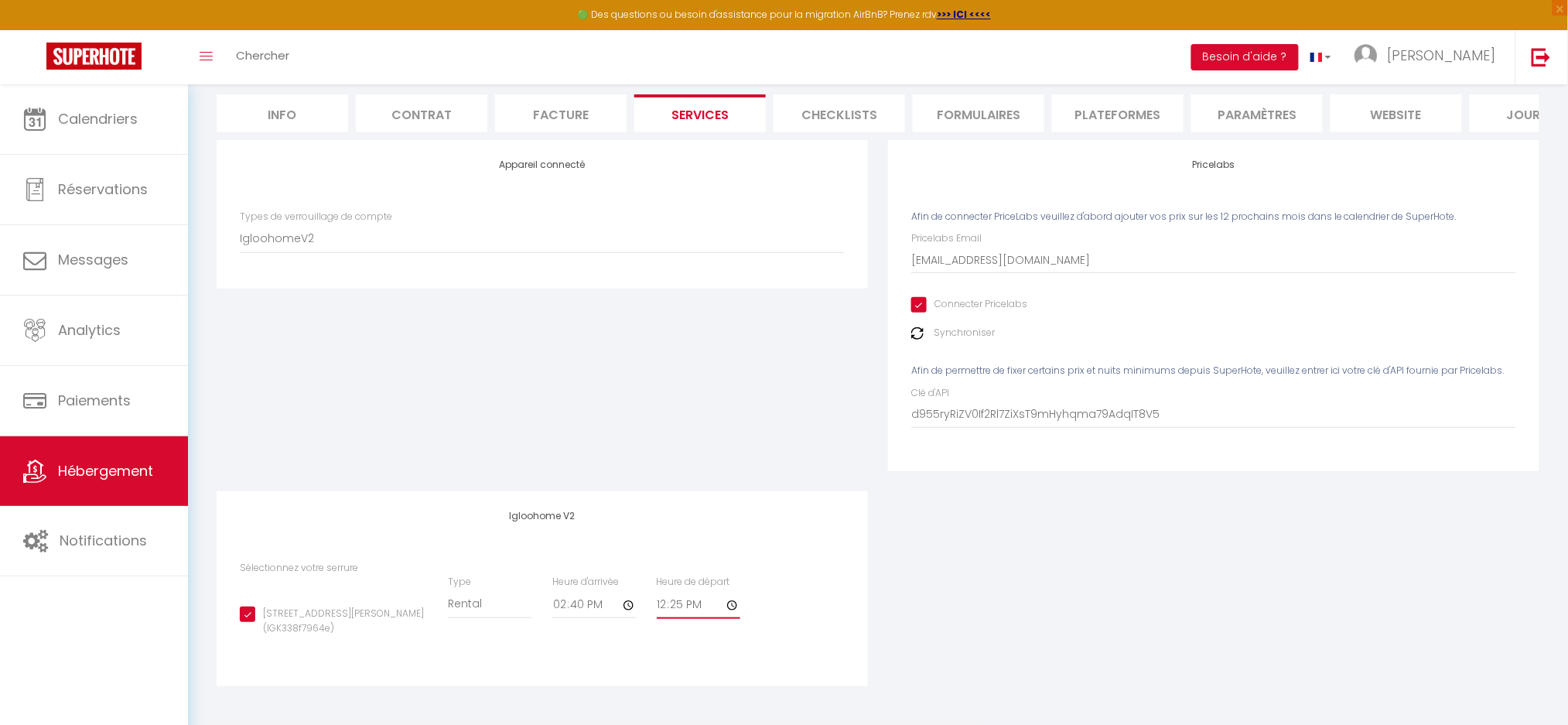
checkbox input "true"
type input "12:24"
checkbox input "true"
type input "12:23"
checkbox input "true"
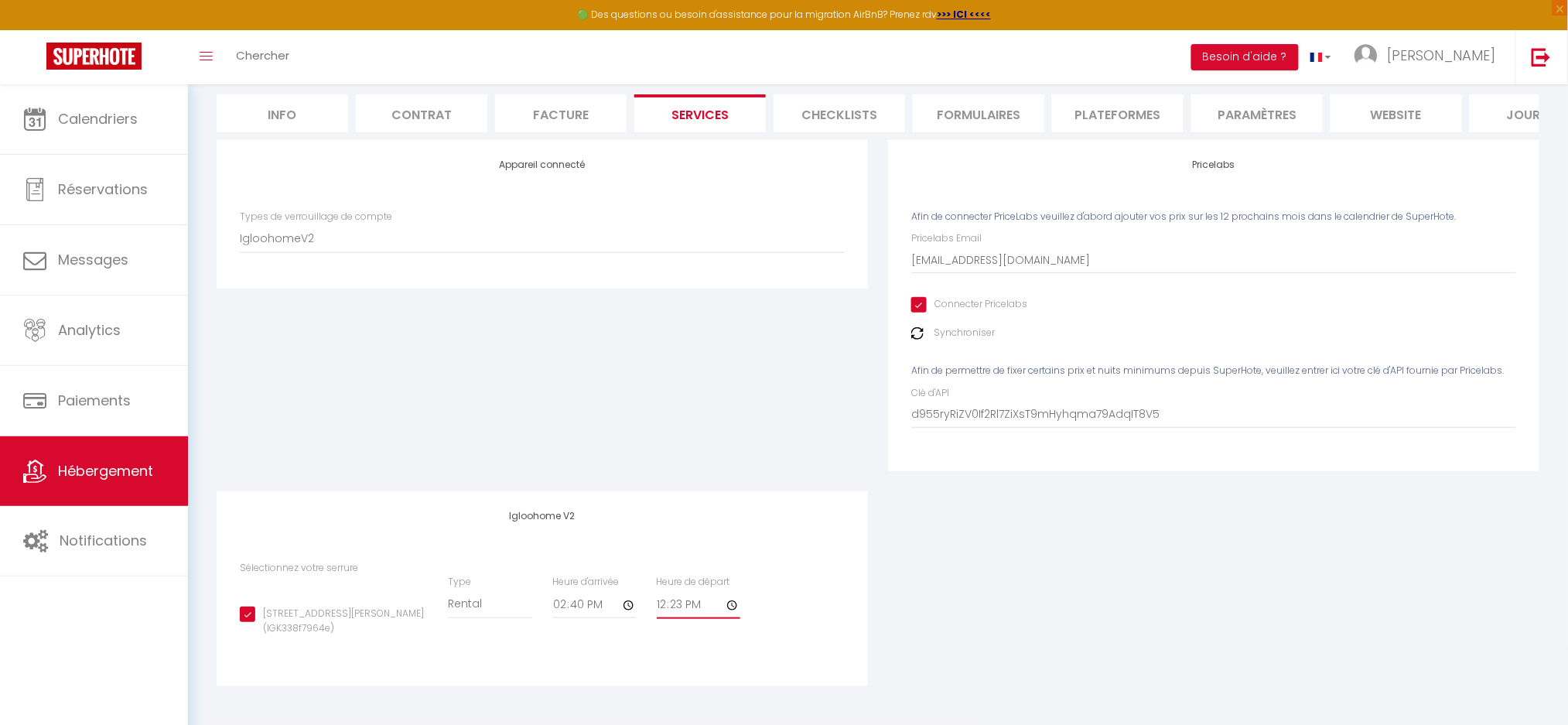
type input "12:22"
checkbox input "true"
type input "12:21"
checkbox input "true"
type input "12:20"
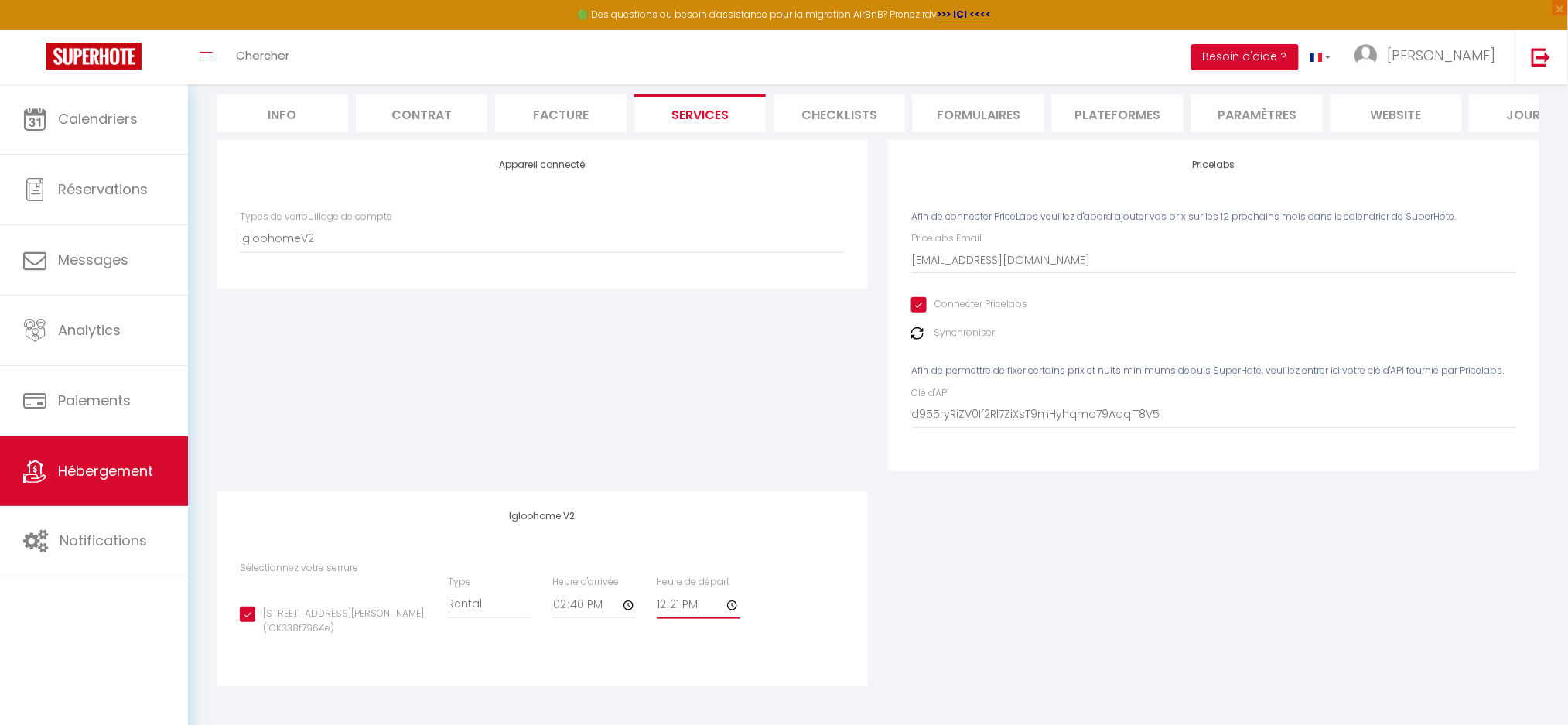
checkbox input "true"
type input "12:19"
checkbox input "true"
type input "12:18"
checkbox input "true"
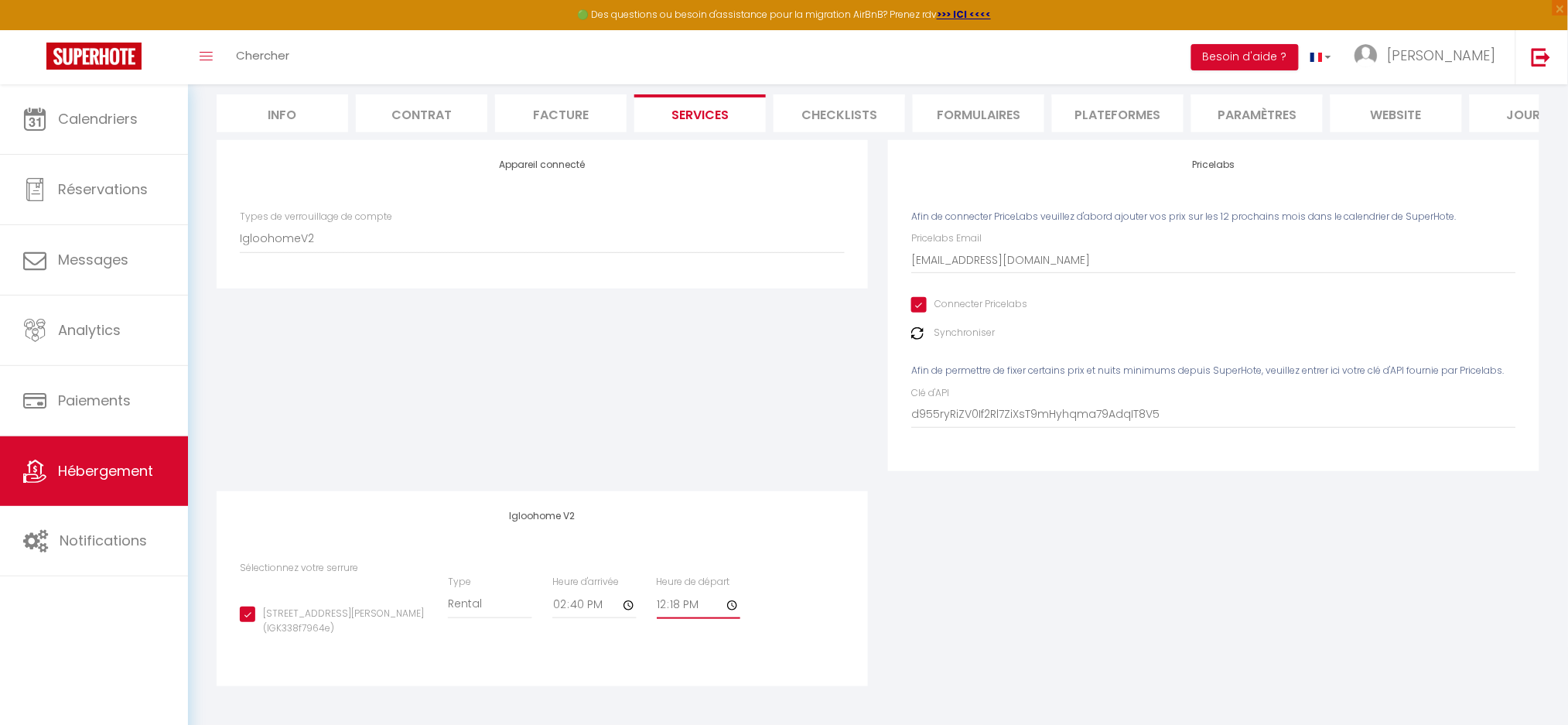
type input "12:17"
checkbox input "true"
type input "12:16"
checkbox input "true"
type input "12:15"
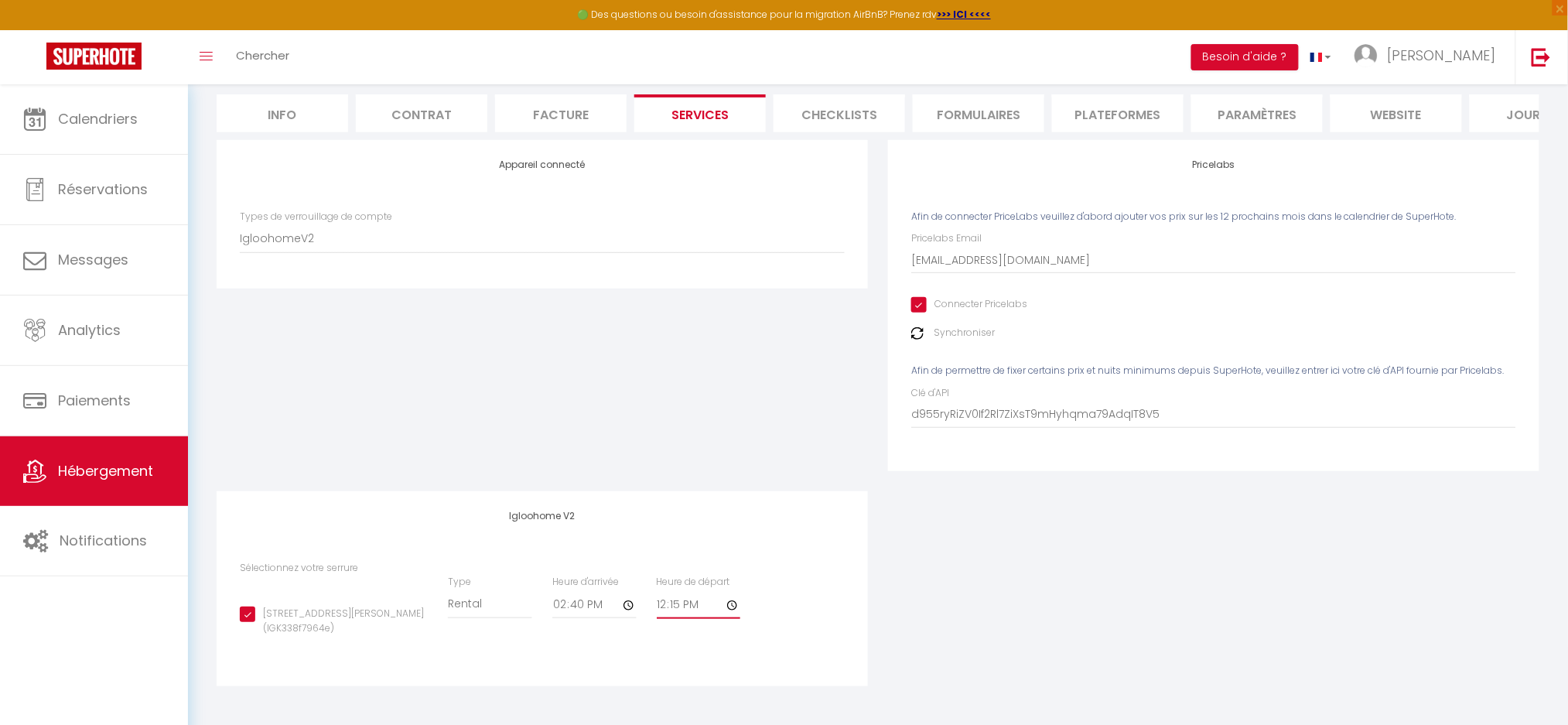
checkbox input "true"
type input "12:14"
checkbox input "true"
type input "12:13"
checkbox input "true"
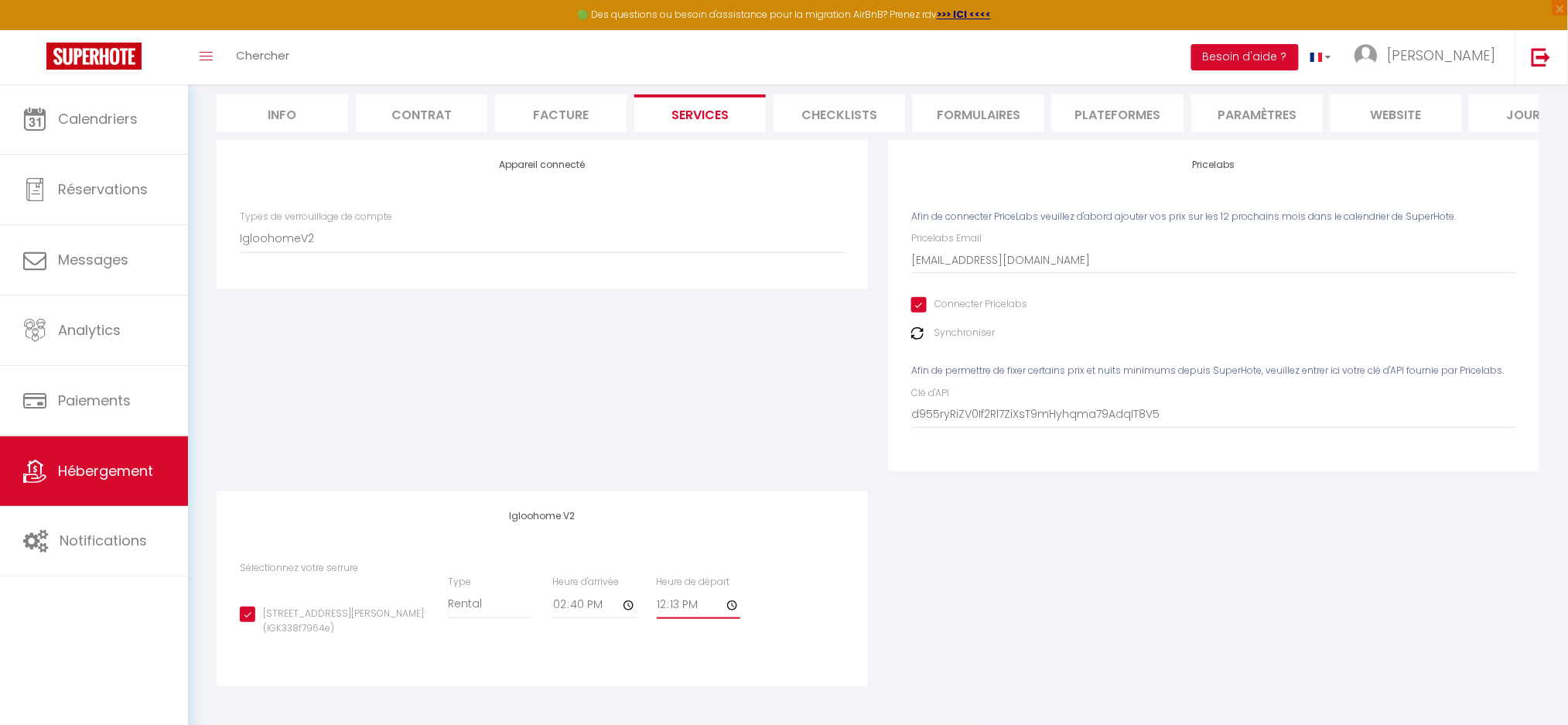
type input "12:12"
checkbox input "true"
type input "12:11"
checkbox input "true"
type input "12:10"
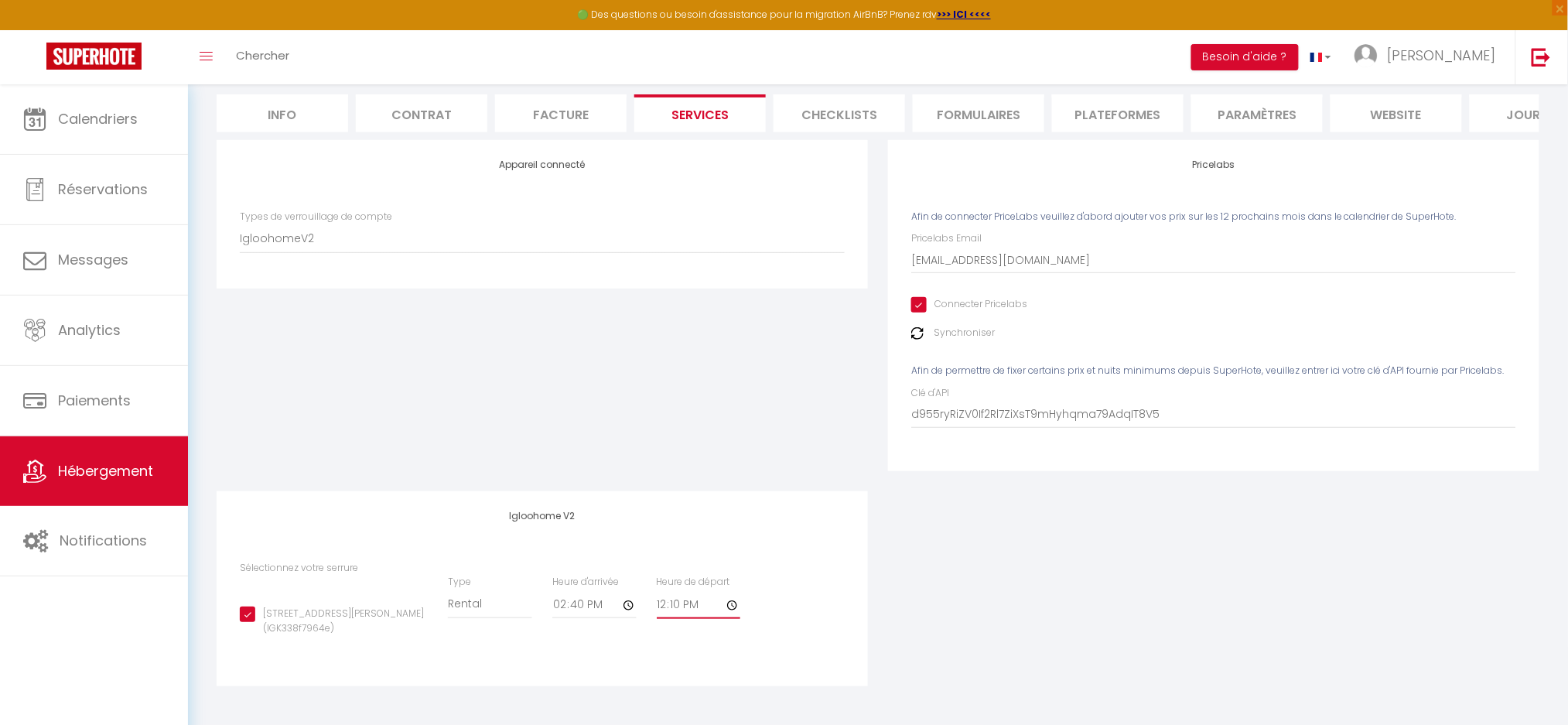
checkbox input "true"
type input "12:09"
checkbox input "true"
type input "12:08"
checkbox input "true"
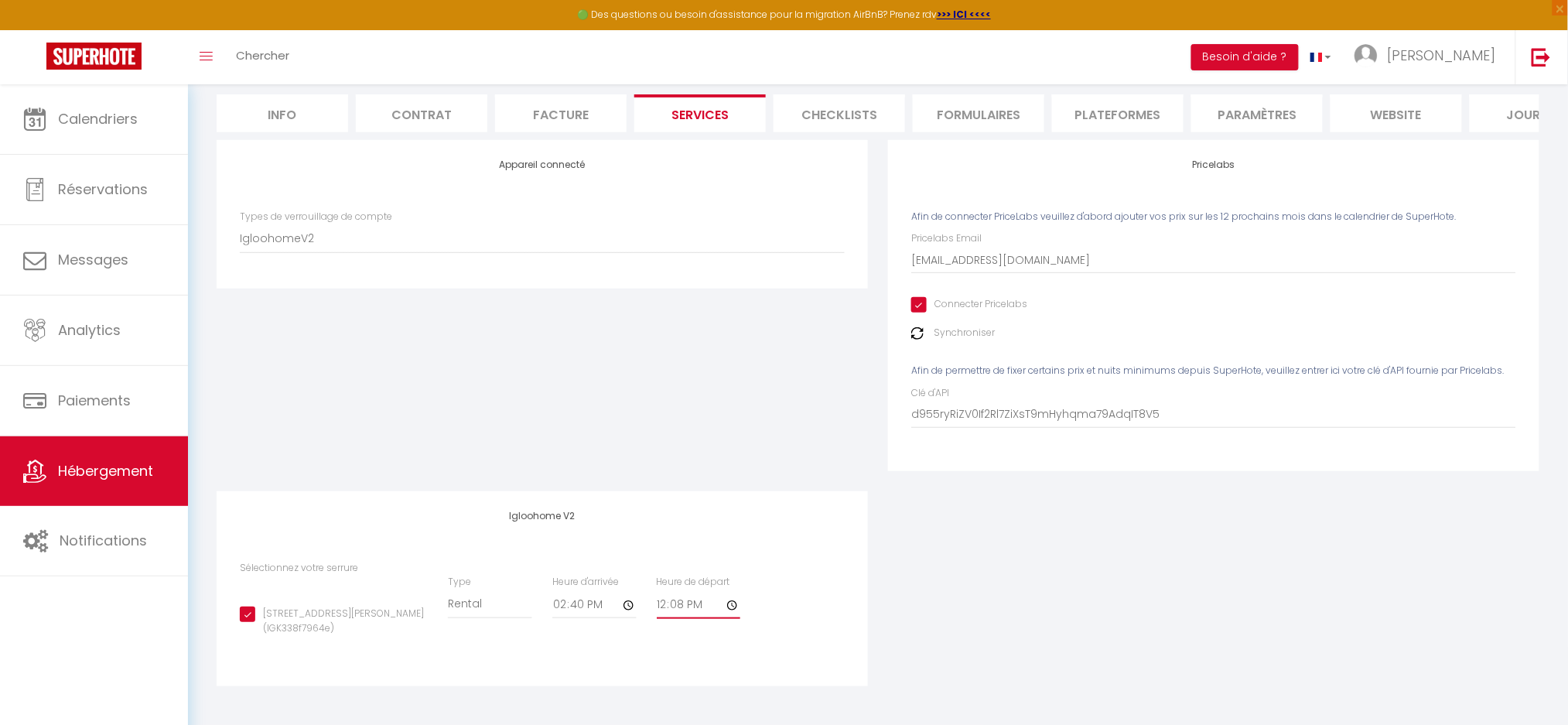
type input "12:07"
checkbox input "true"
type input "12:06"
checkbox input "true"
type input "12:05"
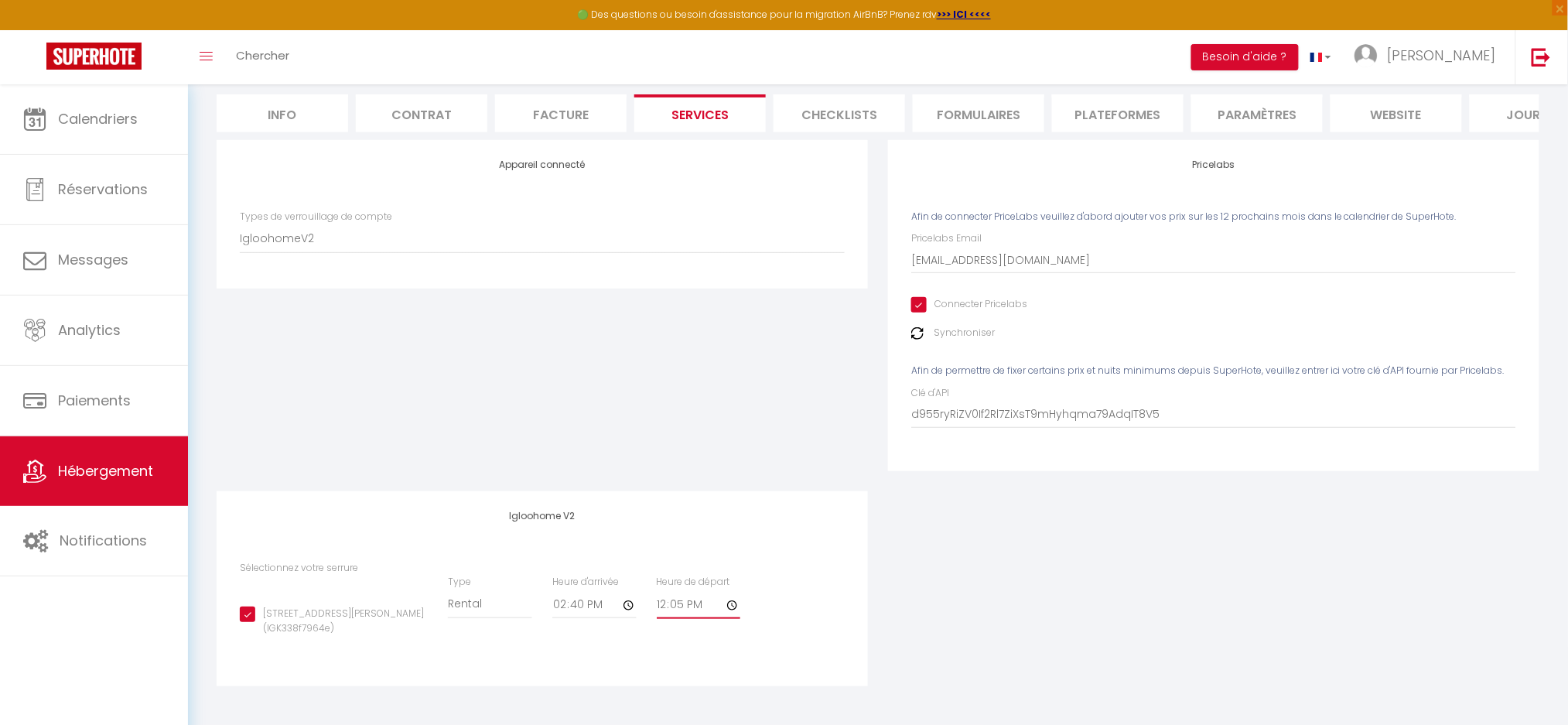
checkbox input "true"
type input "12:04"
checkbox input "true"
type input "12:03"
checkbox input "true"
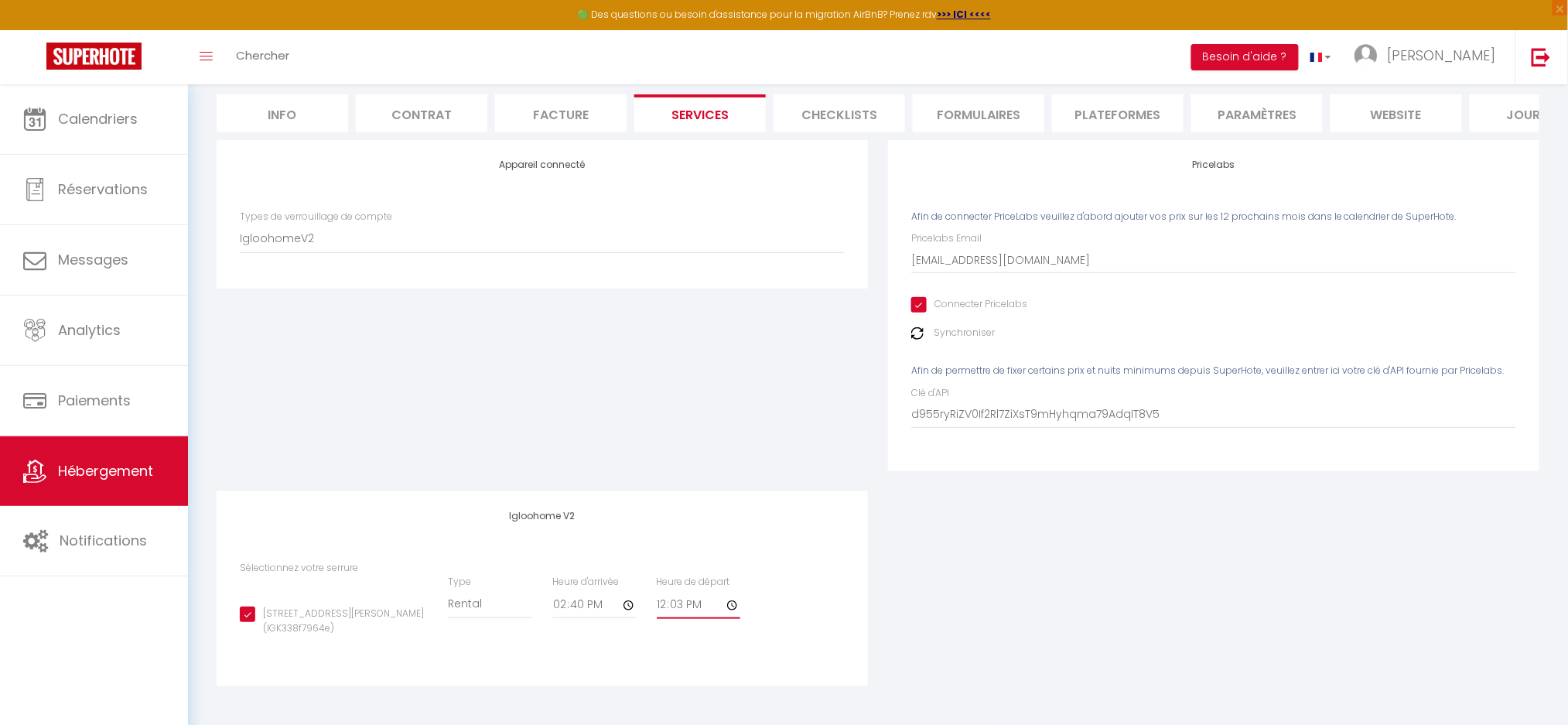
type input "12:02"
checkbox input "true"
type input "12:01"
checkbox input "true"
type input "12:00"
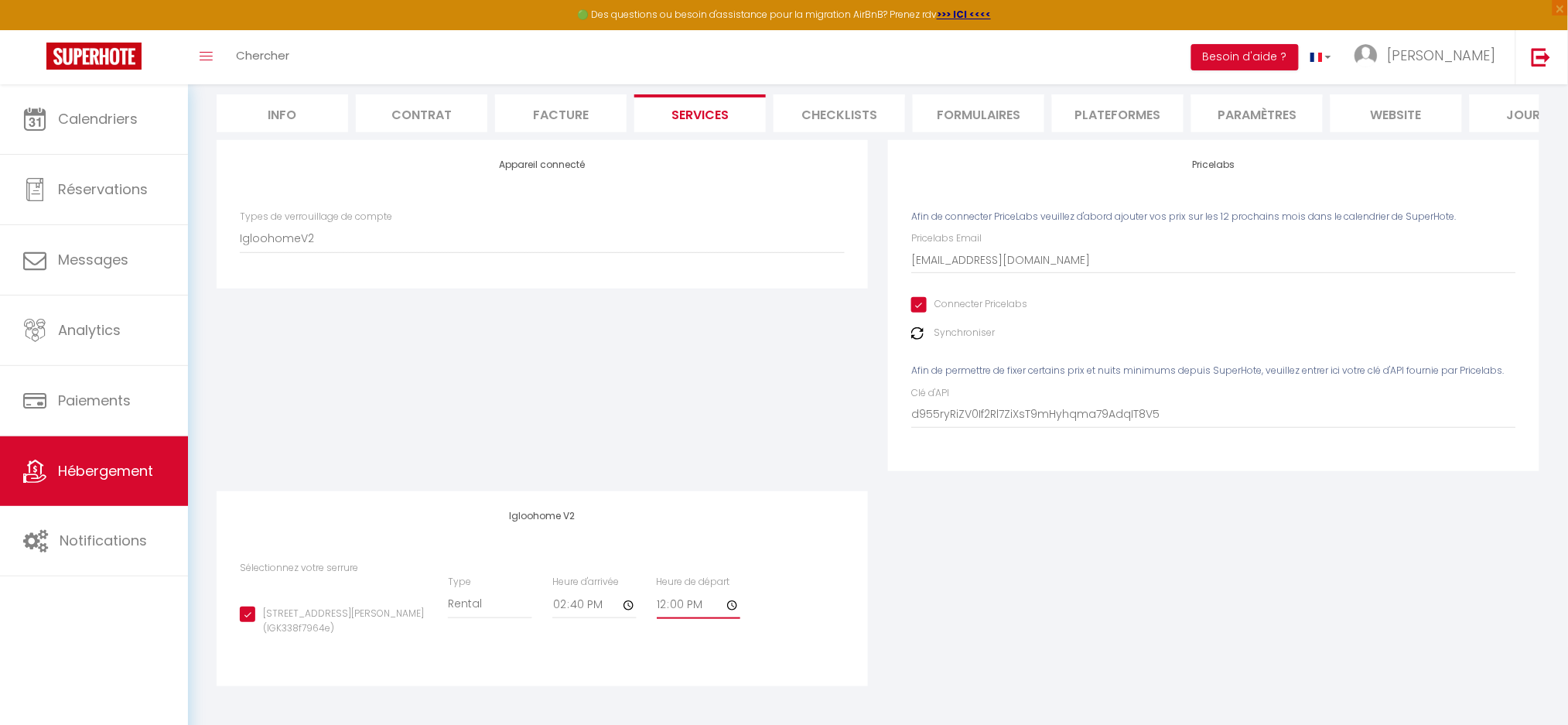
checkbox input "true"
type input "12:59"
checkbox input "true"
type input "12:58"
checkbox input "true"
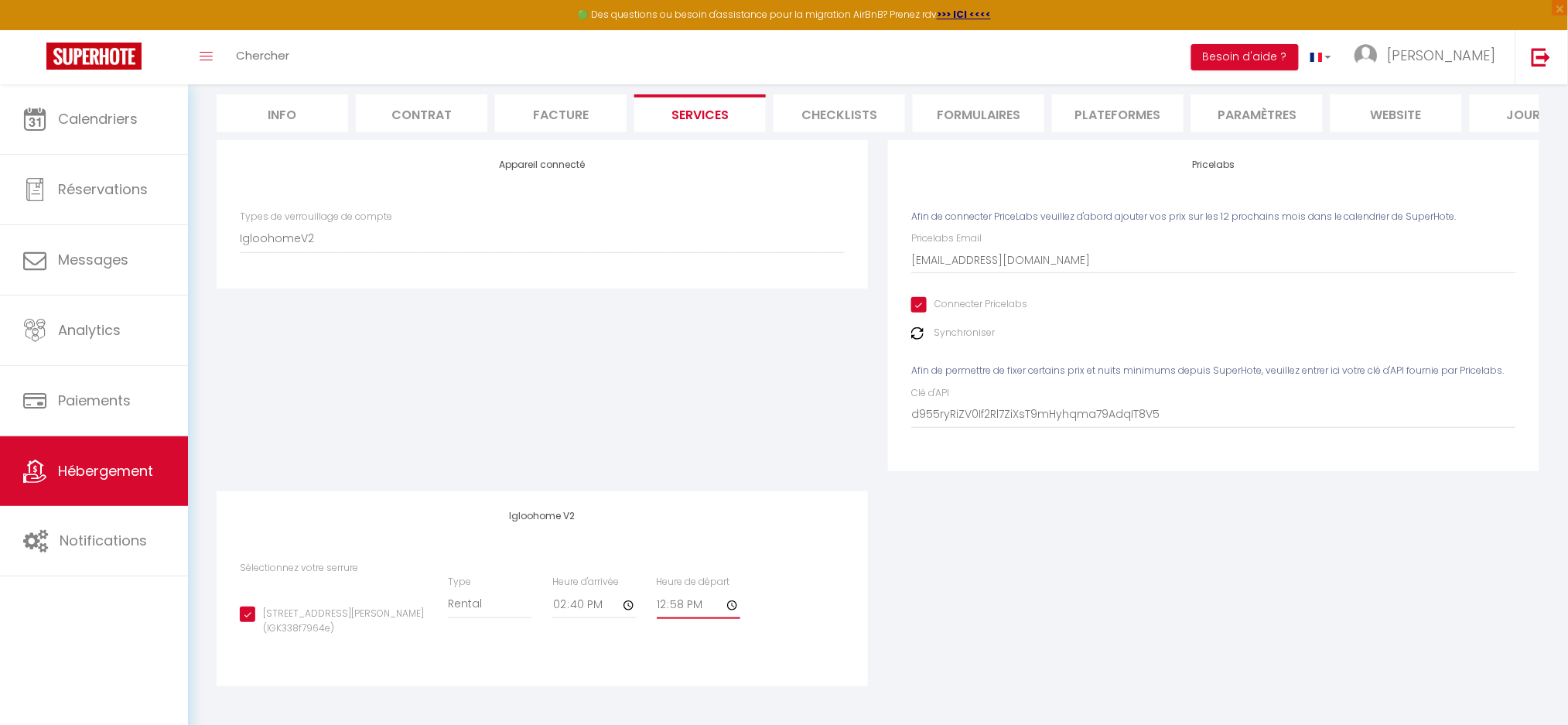
type input "12:57"
checkbox input "true"
type input "12:58"
checkbox input "true"
type input "12:59"
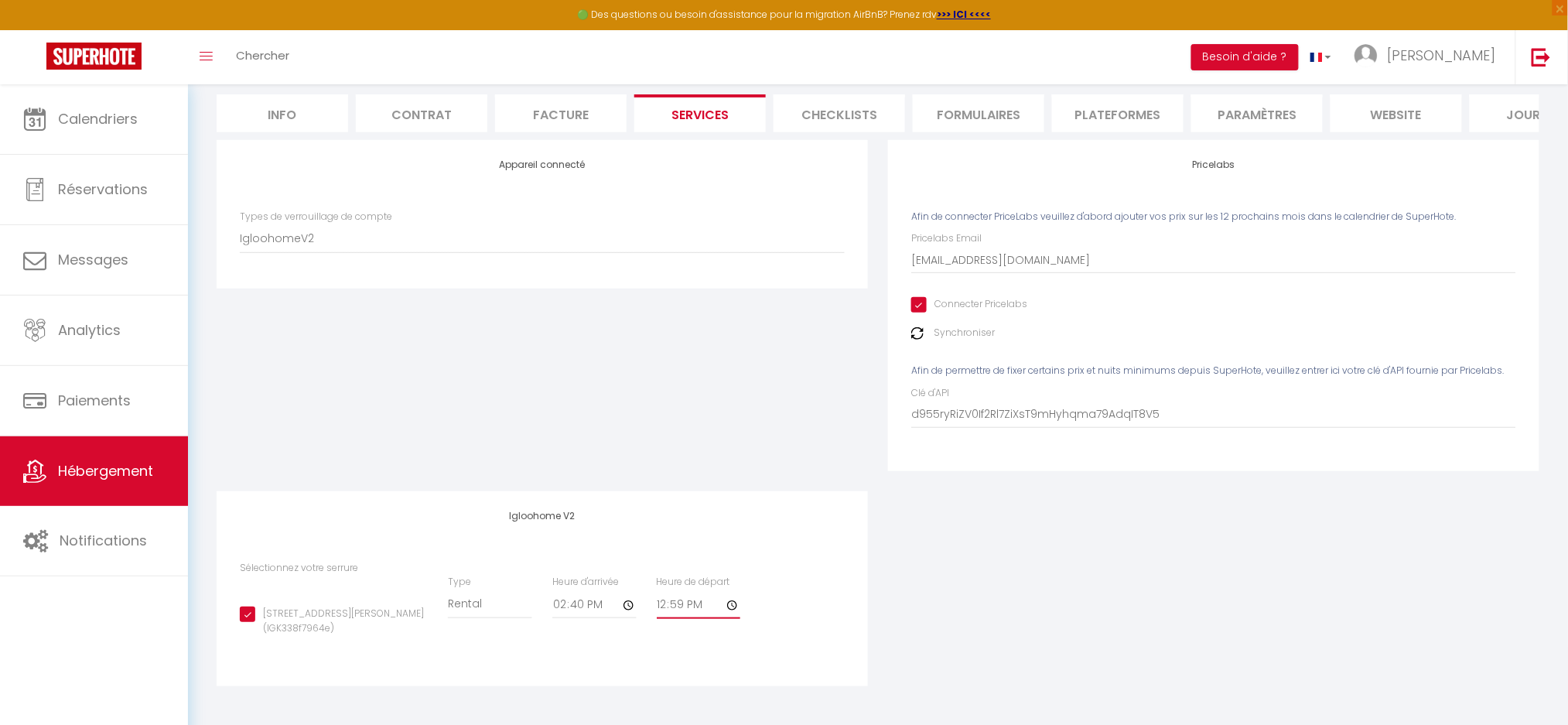
checkbox input "true"
type input "12:00"
checkbox input "true"
type input "12:00"
click at [810, 530] on div "Igloohome V2 Sélectionnez votre serrure [STREET_ADDRESS][PERSON_NAME] (IGK338f7…" at bounding box center [542, 589] width 651 height 195
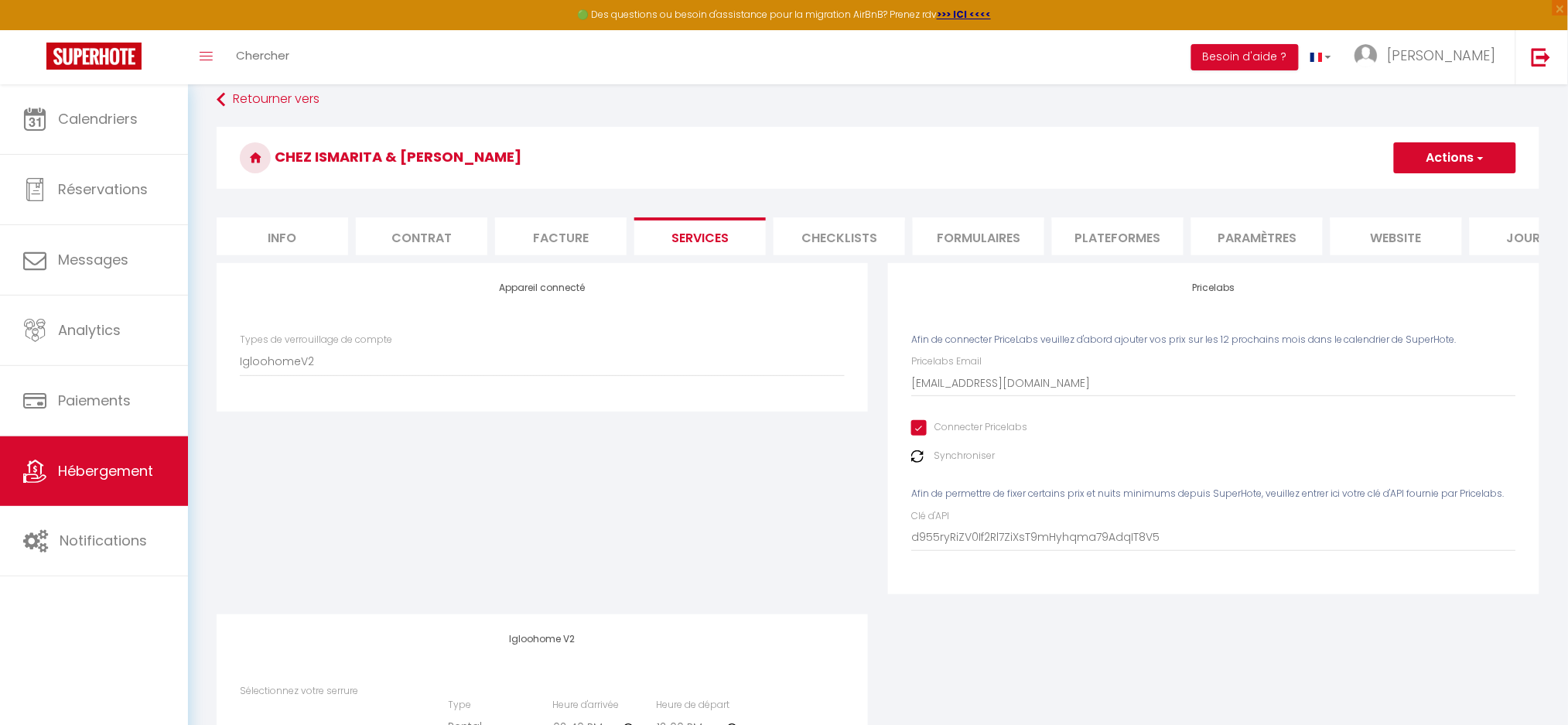
scroll to position [15, 0]
click at [1471, 158] on button "Actions" at bounding box center [1455, 160] width 123 height 31
click at [1430, 190] on link "Enregistrer" at bounding box center [1454, 194] width 123 height 20
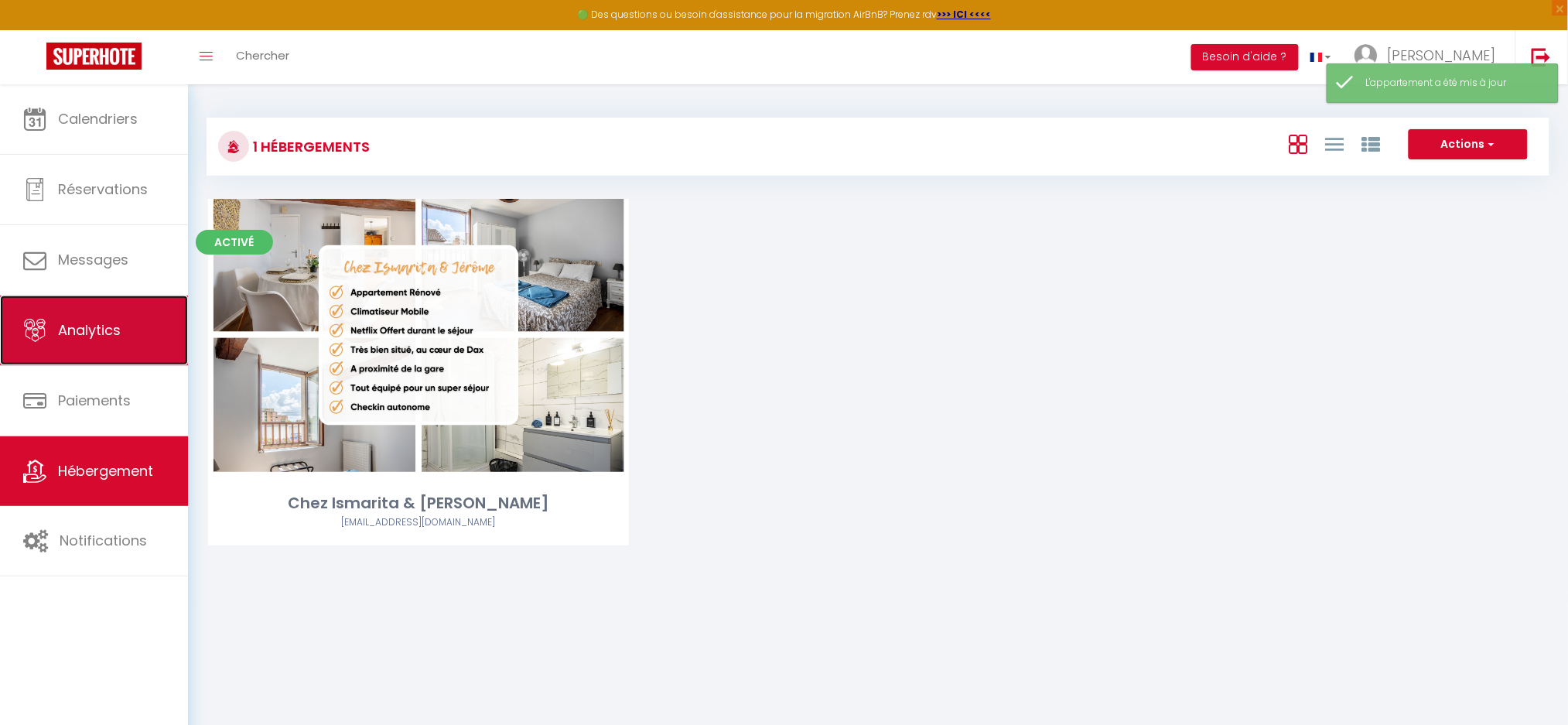
click at [95, 324] on span "Analytics" at bounding box center [89, 330] width 62 height 19
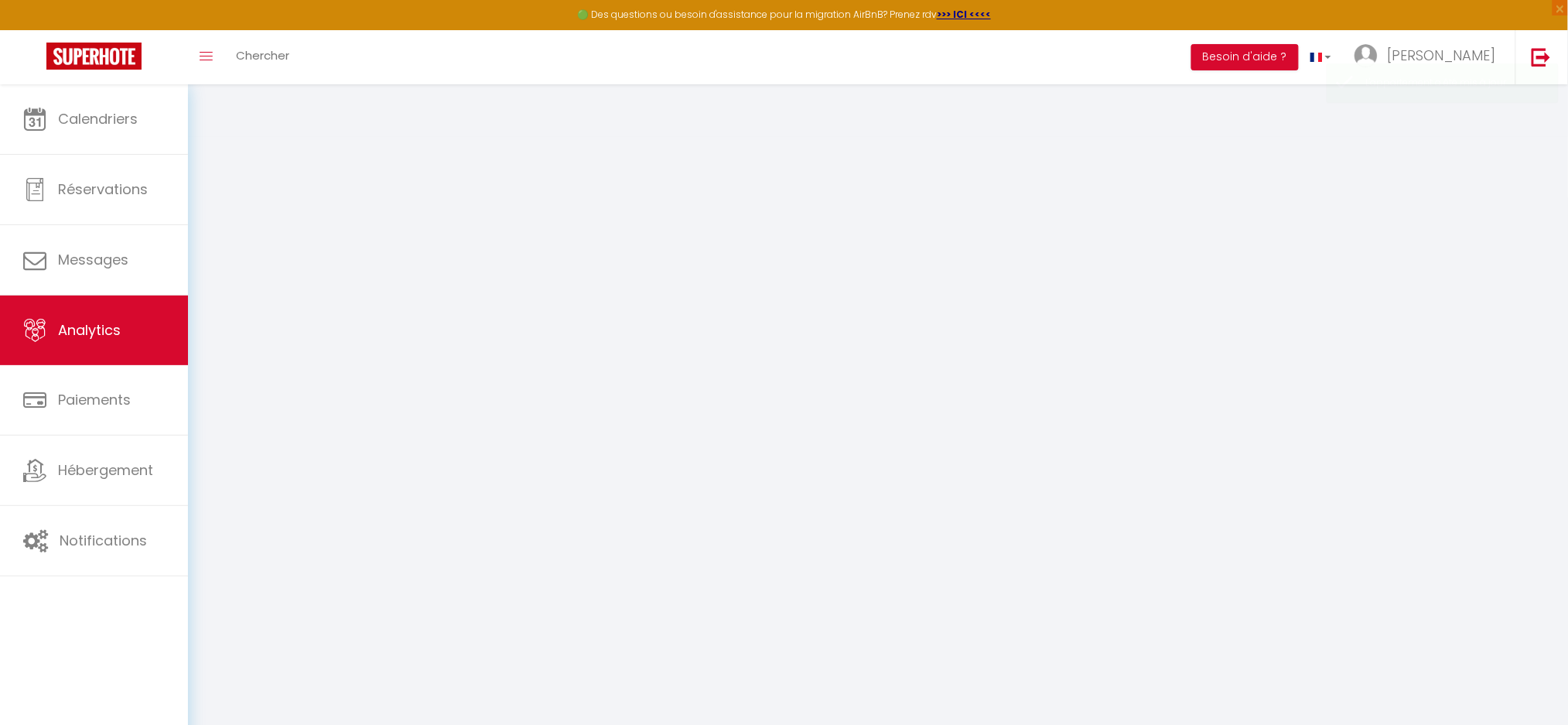
select select "2025"
select select "10"
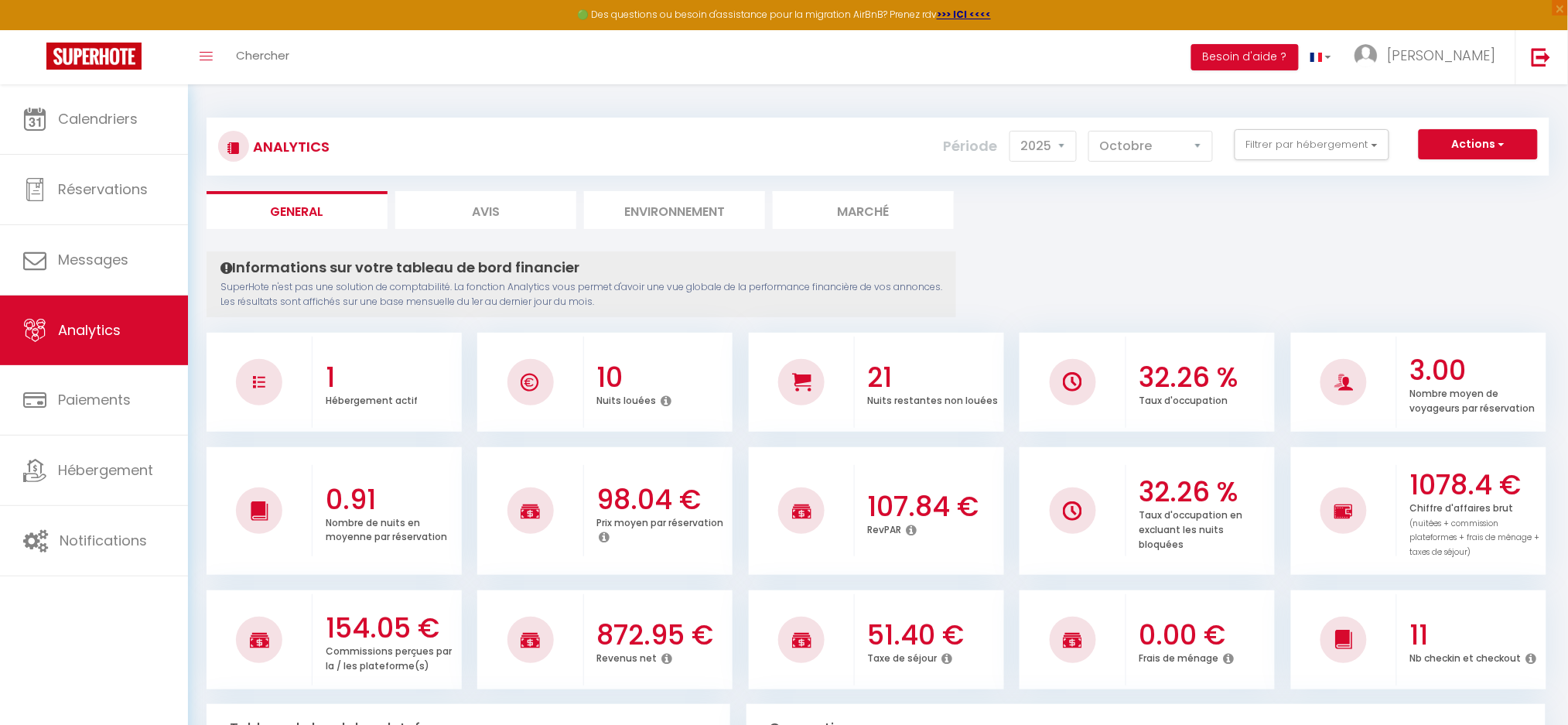
click at [513, 217] on li "Avis" at bounding box center [486, 211] width 181 height 38
select select "2025"
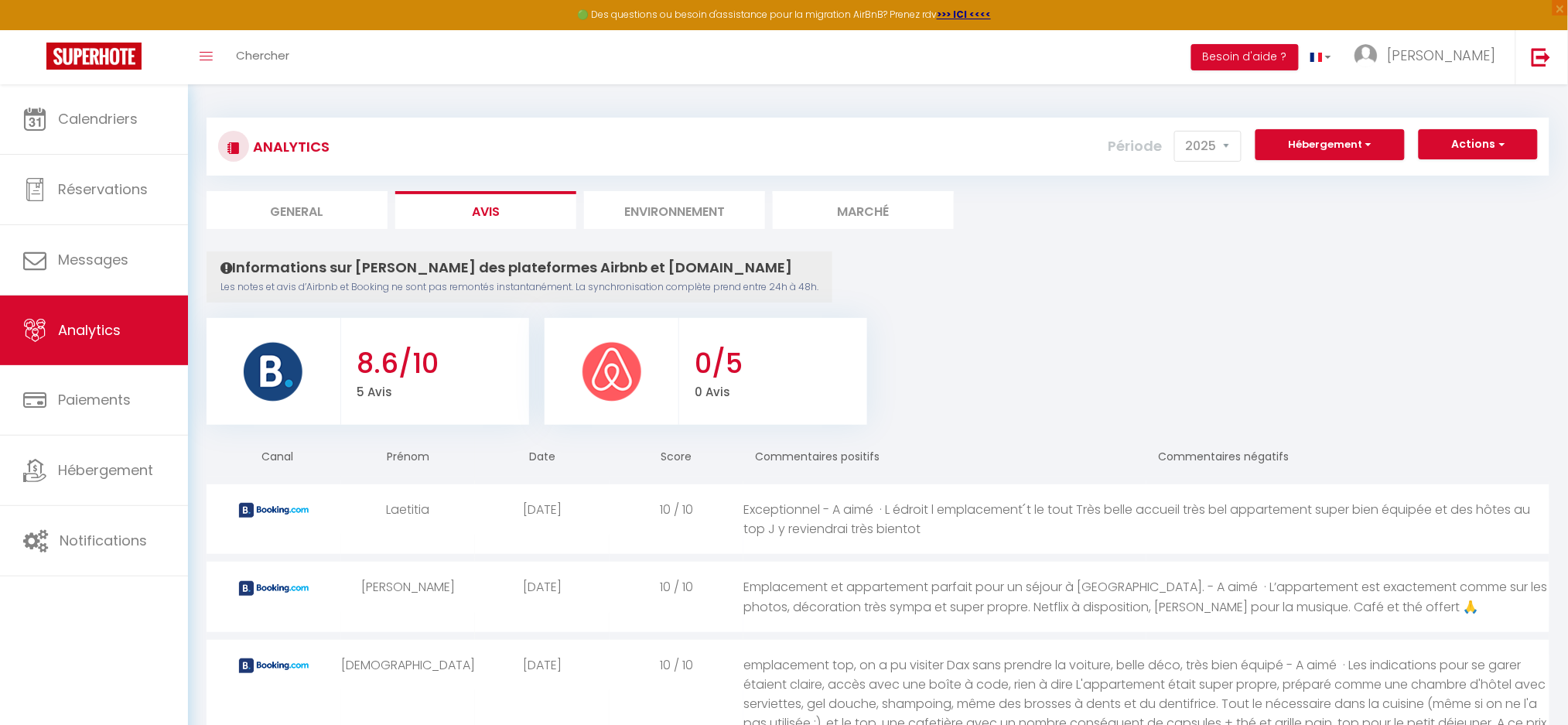
click at [290, 211] on li "General" at bounding box center [297, 211] width 181 height 38
select select "2025"
select select "10"
